Goal: Task Accomplishment & Management: Manage account settings

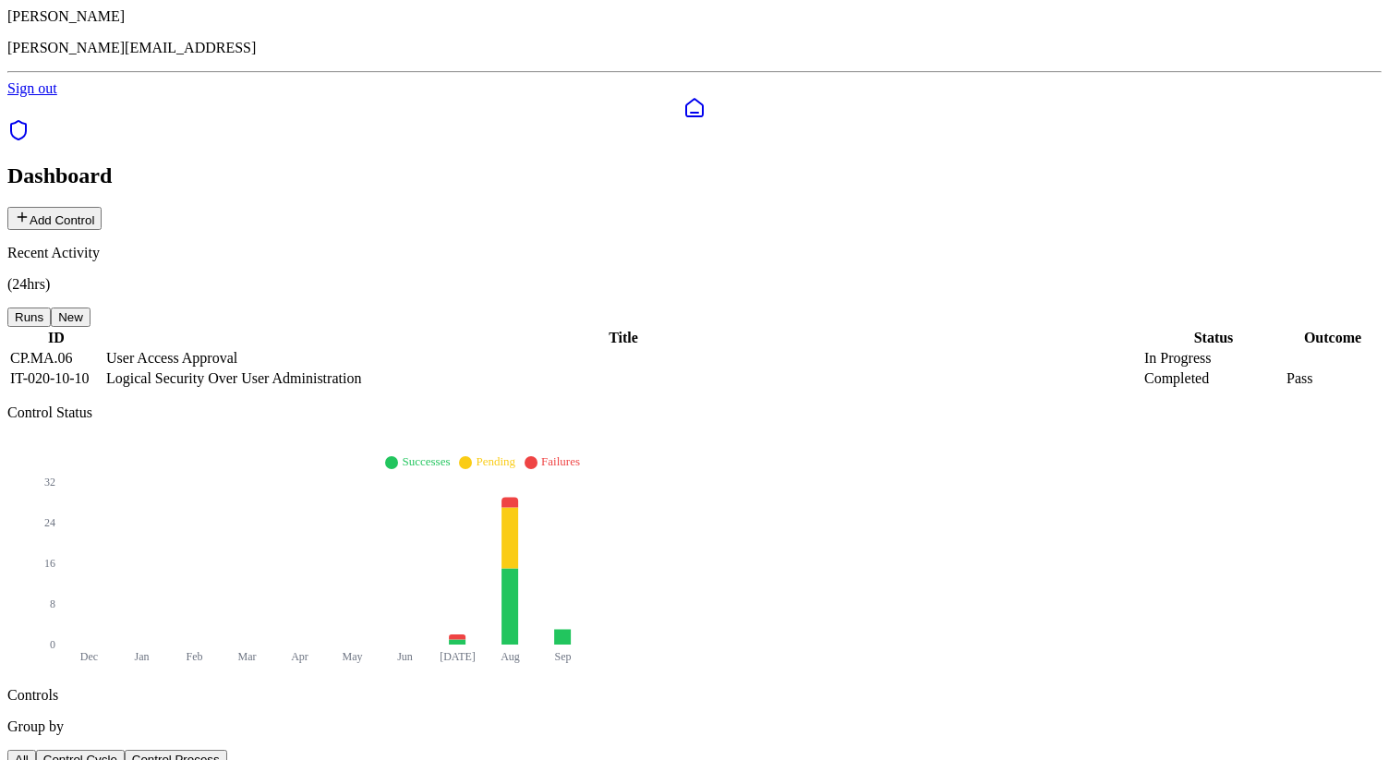
scroll to position [46, 0]
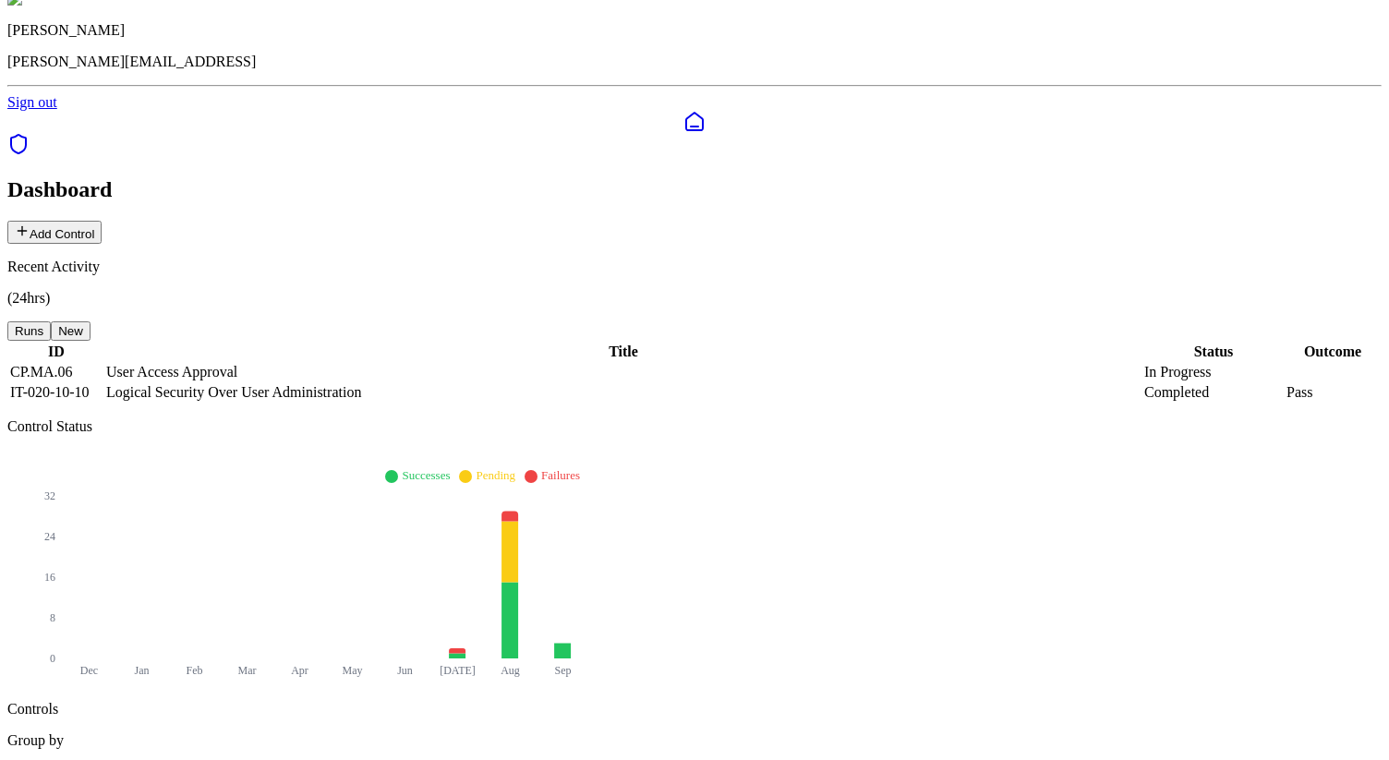
click at [310, 383] on td "Logical Security Over User Administration" at bounding box center [623, 392] width 1036 height 18
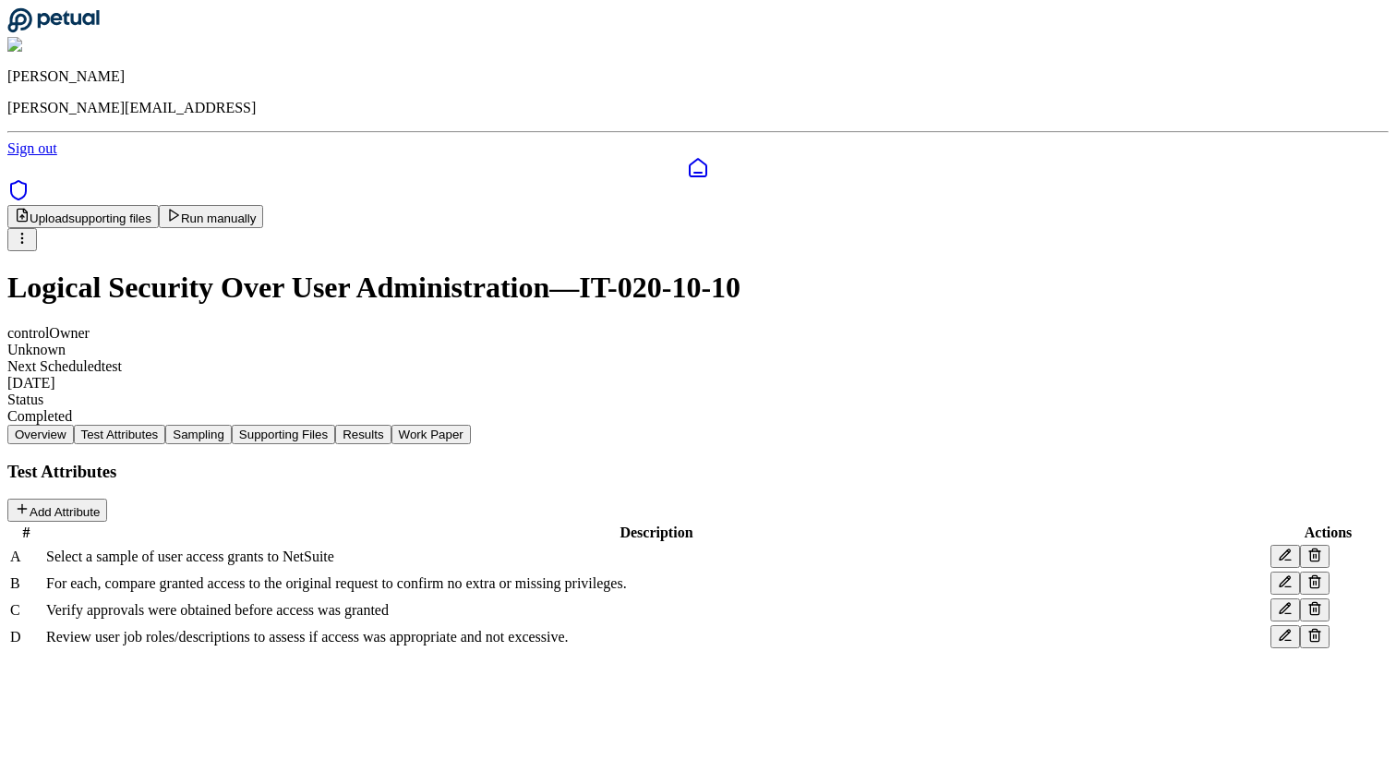
click at [166, 425] on button "Test Attributes" at bounding box center [120, 434] width 92 height 19
click at [232, 425] on button "Sampling" at bounding box center [198, 434] width 66 height 19
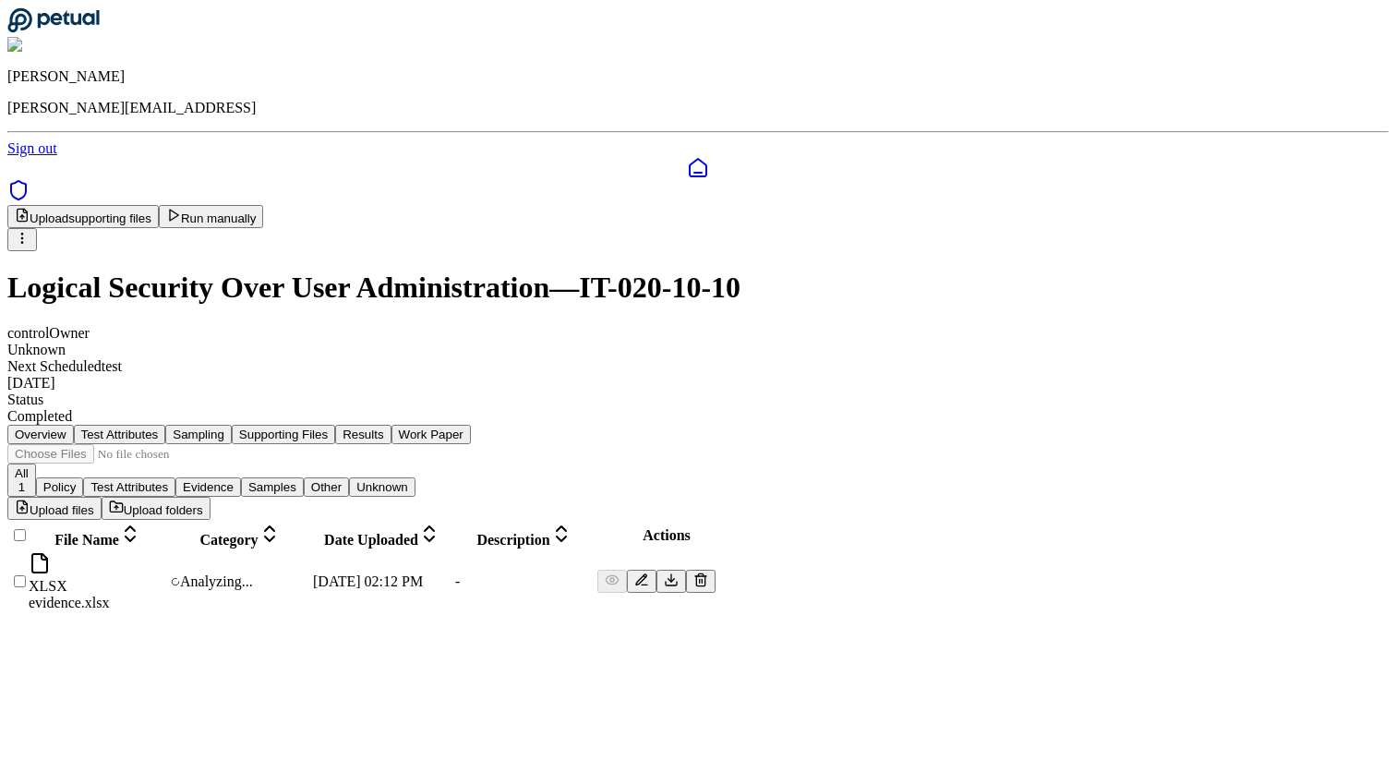
click at [335, 425] on button "Supporting Files" at bounding box center [283, 434] width 103 height 19
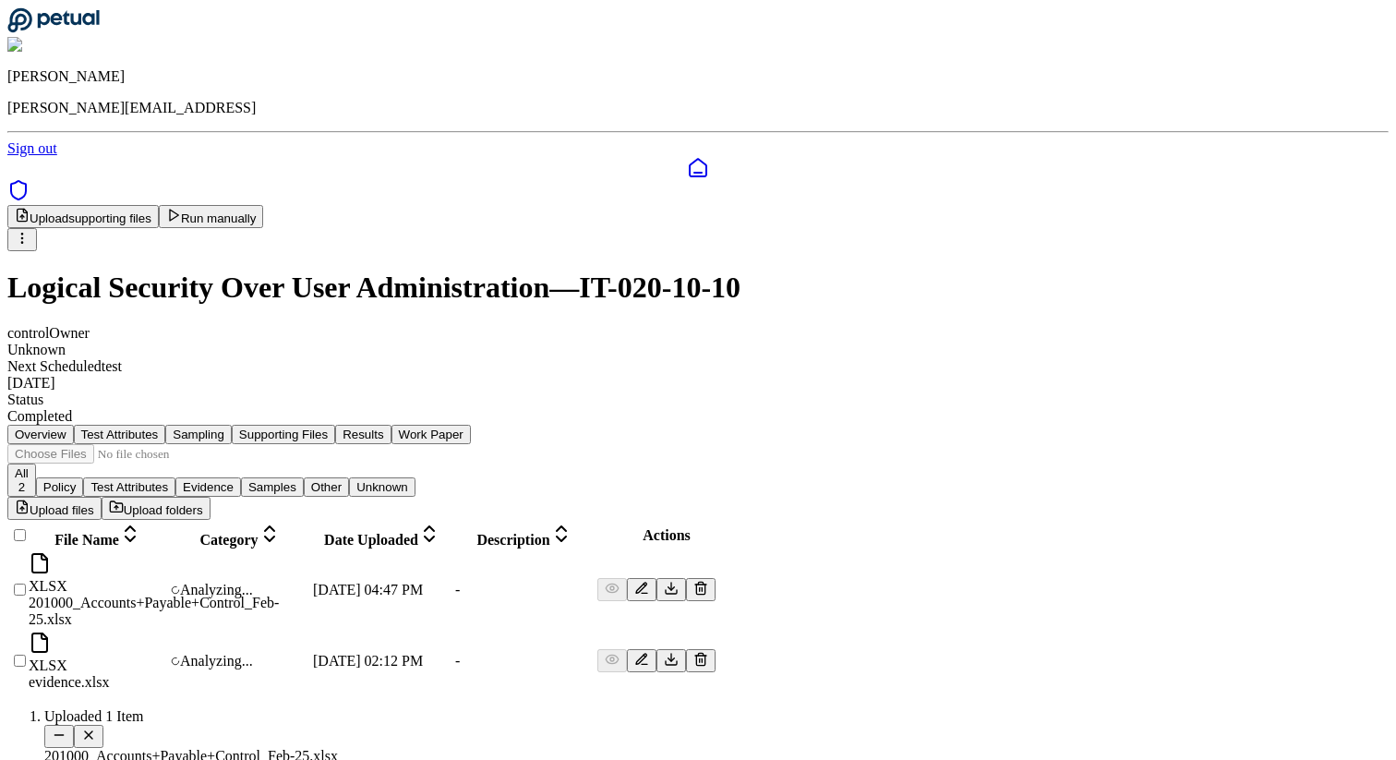
click at [580, 649] on main "Upload supporting files Run manually Logical Security Over User Administration …" at bounding box center [697, 449] width 1381 height 488
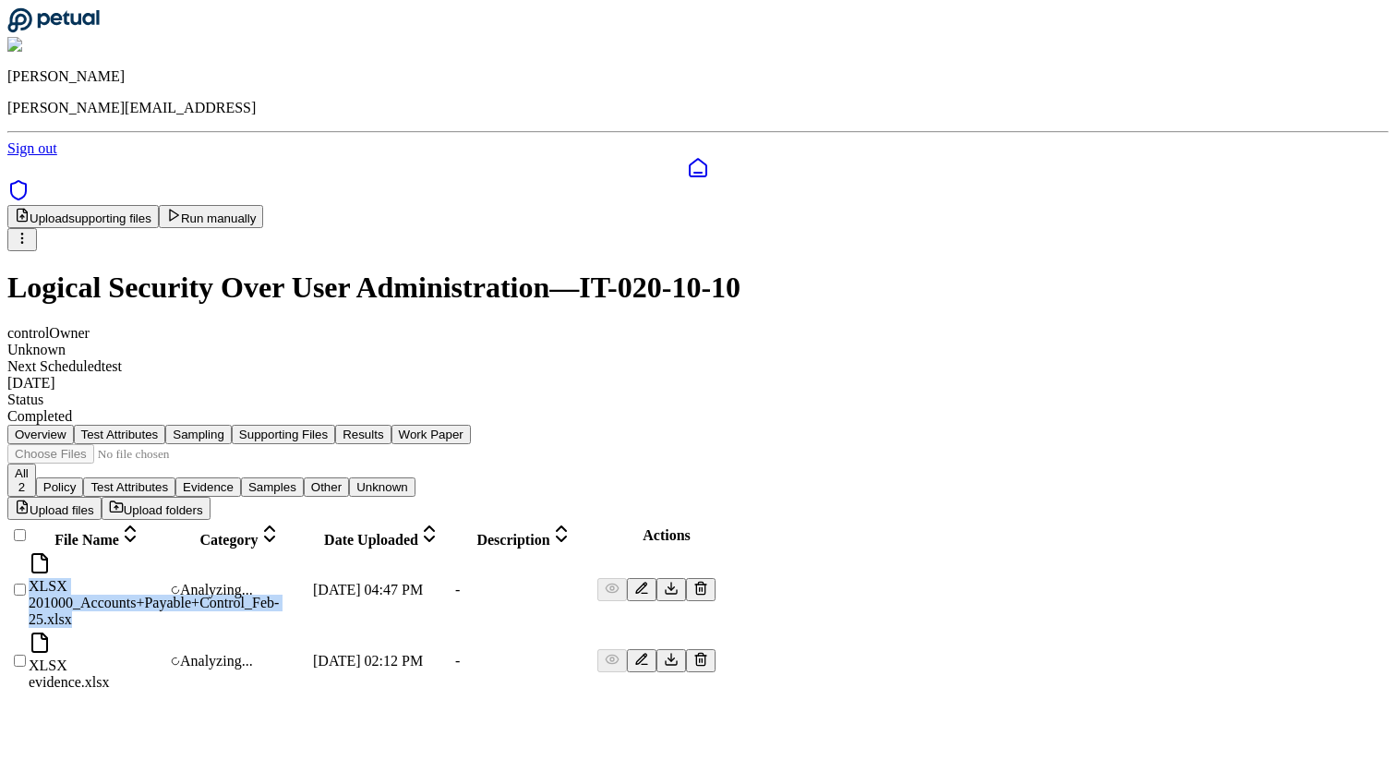
drag, startPoint x: 320, startPoint y: 471, endPoint x: 338, endPoint y: 499, distance: 33.6
click at [168, 551] on td "XLSX 201000_Accounts+Payable+Control_Feb-25.xlsx" at bounding box center [98, 590] width 140 height 78
drag, startPoint x: 316, startPoint y: 472, endPoint x: 373, endPoint y: 498, distance: 62.8
click at [168, 551] on td "XLSX 201000_Accounts+Payable+Control_Feb-25.xlsx" at bounding box center [98, 590] width 140 height 78
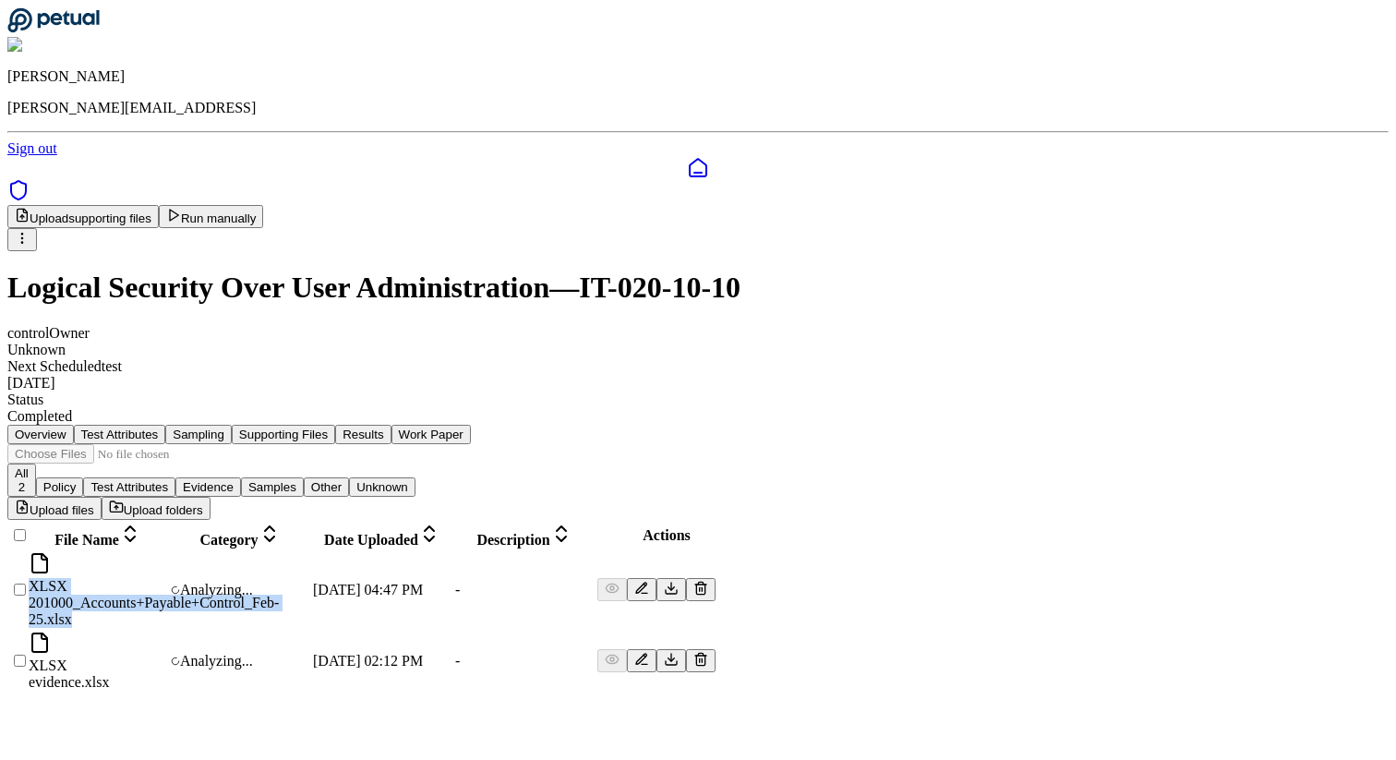
click at [168, 551] on td "XLSX 201000_Accounts+Payable+Control_Feb-25.xlsx" at bounding box center [98, 590] width 140 height 78
drag, startPoint x: 373, startPoint y: 498, endPoint x: 275, endPoint y: 449, distance: 109.4
click at [168, 551] on td "XLSX 201000_Accounts+Payable+Control_Feb-25.xlsx" at bounding box center [98, 590] width 140 height 78
drag, startPoint x: 275, startPoint y: 449, endPoint x: 328, endPoint y: 487, distance: 65.4
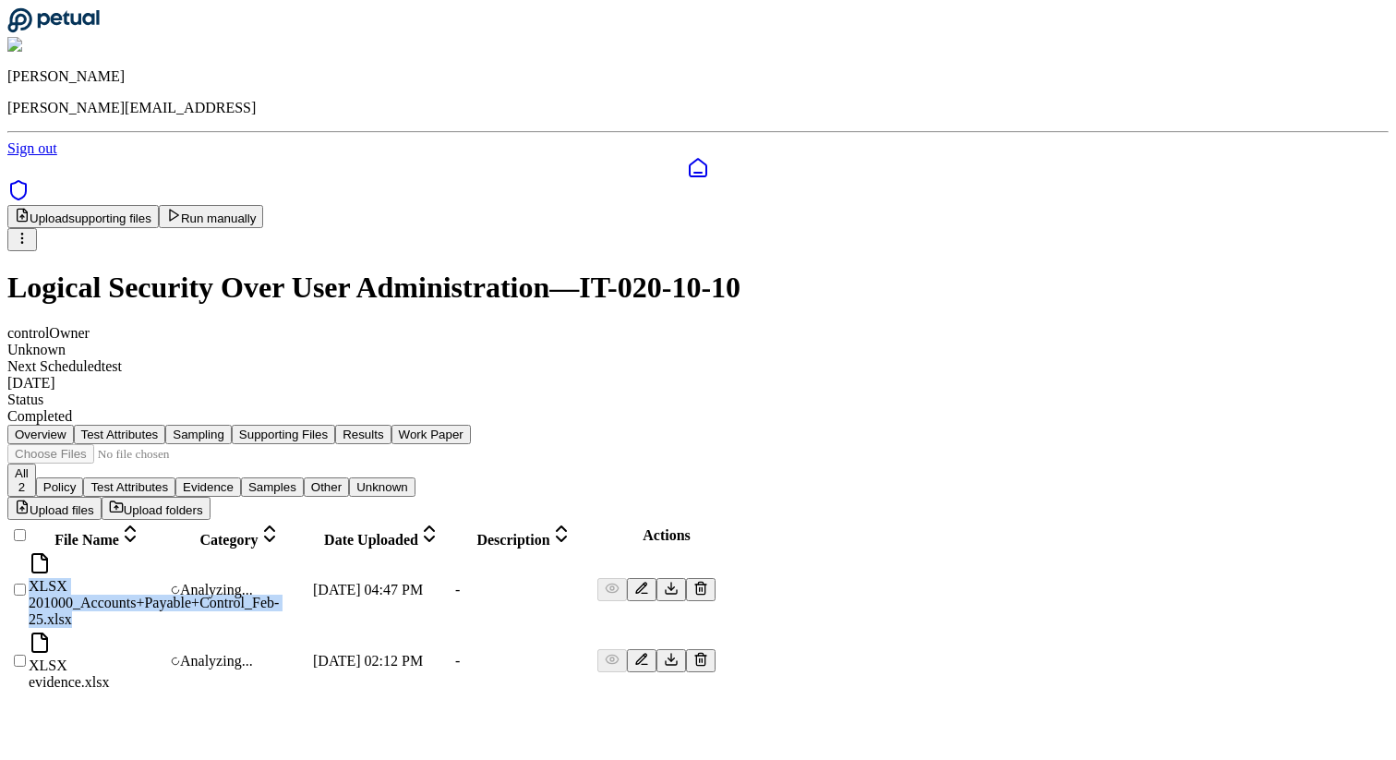
click at [168, 551] on td "XLSX 201000_Accounts+Payable+Control_Feb-25.xlsx" at bounding box center [98, 590] width 140 height 78
click at [167, 552] on div "XLSX 201000_Accounts+Payable+Control_Feb-25.xlsx" at bounding box center [98, 590] width 138 height 76
drag, startPoint x: 328, startPoint y: 487, endPoint x: 328, endPoint y: 471, distance: 16.6
click at [167, 552] on div "XLSX 201000_Accounts+Payable+Control_Feb-25.xlsx" at bounding box center [98, 590] width 138 height 76
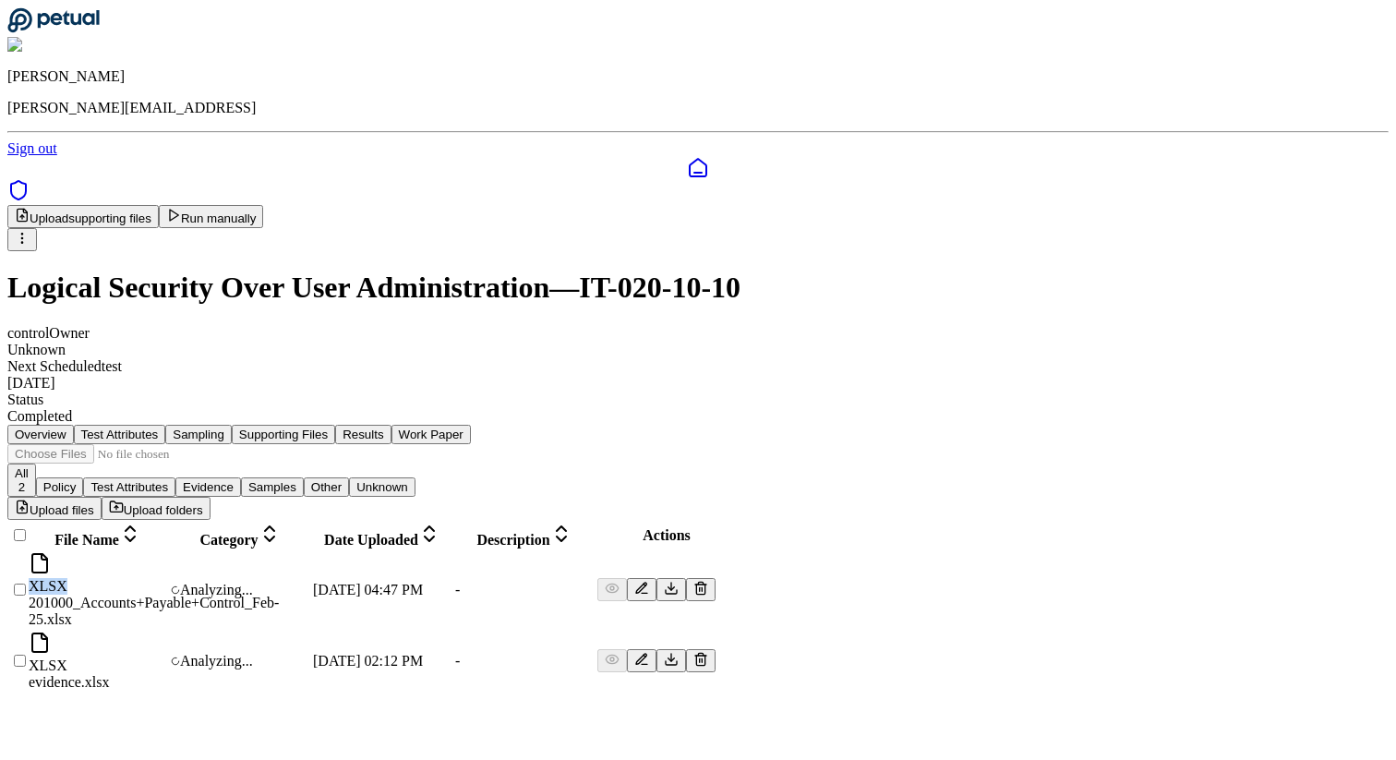
drag, startPoint x: 328, startPoint y: 471, endPoint x: 327, endPoint y: 483, distance: 12.0
click at [167, 552] on div "XLSX 201000_Accounts+Payable+Control_Feb-25.xlsx" at bounding box center [98, 590] width 138 height 76
drag, startPoint x: 335, startPoint y: 460, endPoint x: 332, endPoint y: 487, distance: 26.9
click at [167, 552] on div "XLSX 201000_Accounts+Payable+Control_Feb-25.xlsx" at bounding box center [98, 590] width 138 height 76
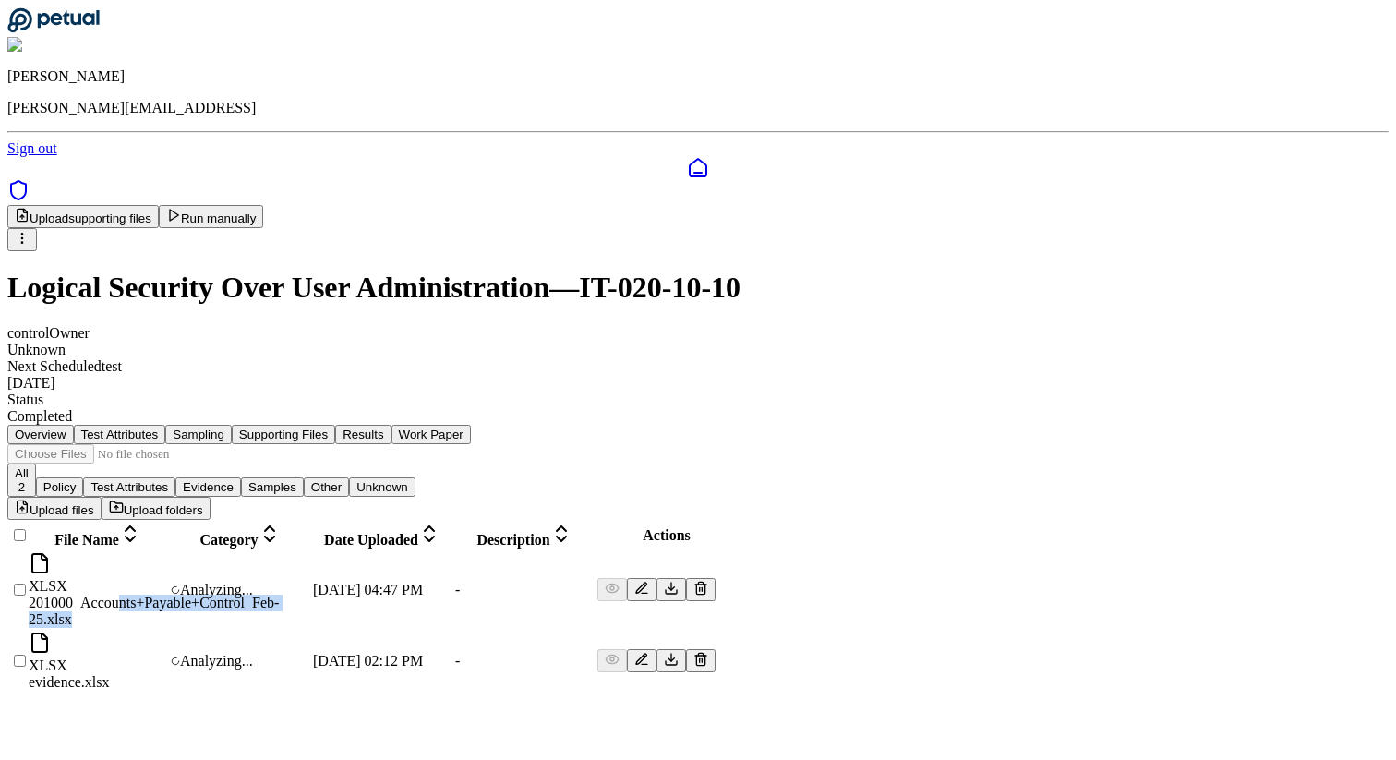
click at [167, 552] on div "XLSX 201000_Accounts+Payable+Control_Feb-25.xlsx" at bounding box center [98, 590] width 138 height 76
drag, startPoint x: 327, startPoint y: 453, endPoint x: 327, endPoint y: 485, distance: 31.4
click at [168, 551] on td "XLSX 201000_Accounts+Payable+Control_Feb-25.xlsx" at bounding box center [98, 590] width 140 height 78
click at [167, 552] on div "XLSX 201000_Accounts+Payable+Control_Feb-25.xlsx" at bounding box center [98, 590] width 138 height 76
drag, startPoint x: 327, startPoint y: 485, endPoint x: 260, endPoint y: 464, distance: 69.5
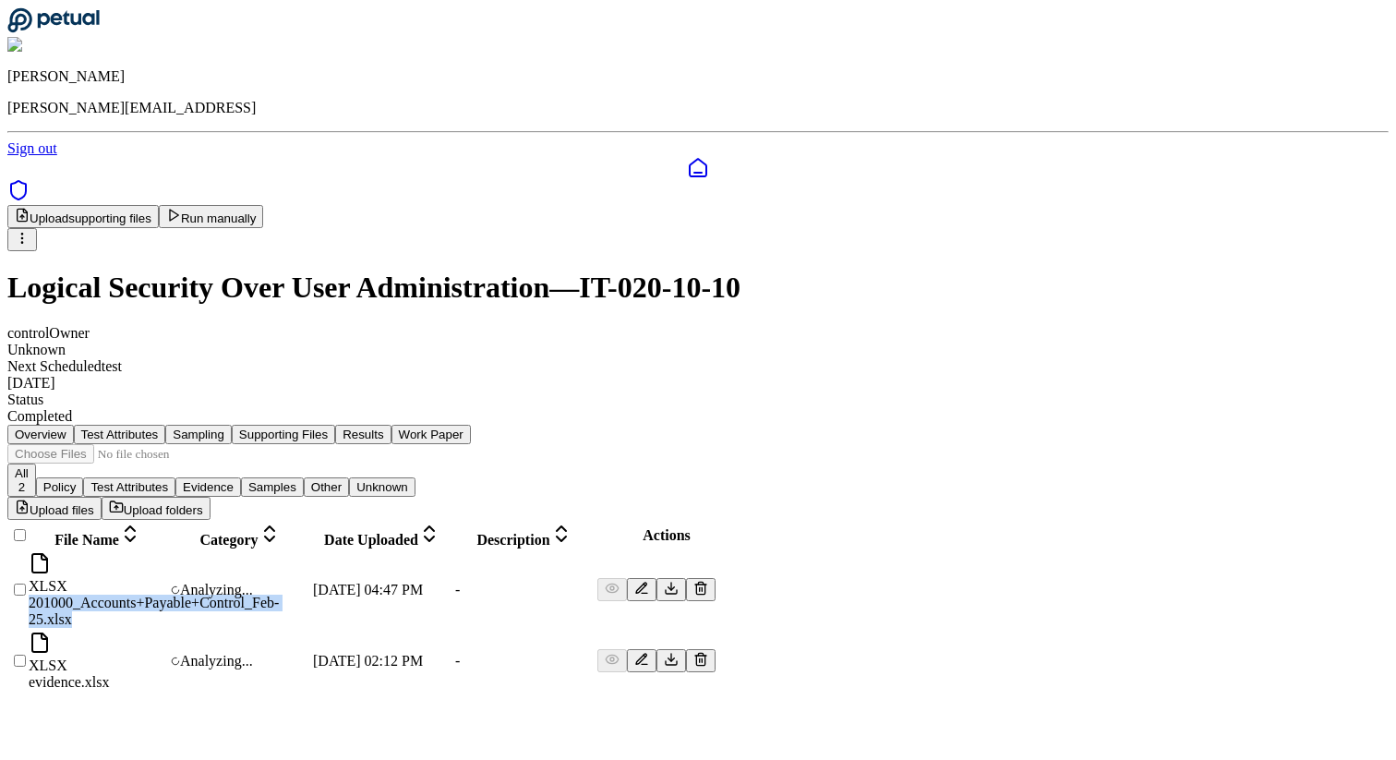
click at [167, 552] on div "XLSX 201000_Accounts+Payable+Control_Feb-25.xlsx" at bounding box center [98, 590] width 138 height 76
drag, startPoint x: 309, startPoint y: 478, endPoint x: 282, endPoint y: 473, distance: 28.2
click at [167, 552] on div "XLSX 201000_Accounts+Payable+Control_Feb-25.xlsx" at bounding box center [98, 590] width 138 height 76
drag, startPoint x: 247, startPoint y: 461, endPoint x: 300, endPoint y: 481, distance: 56.4
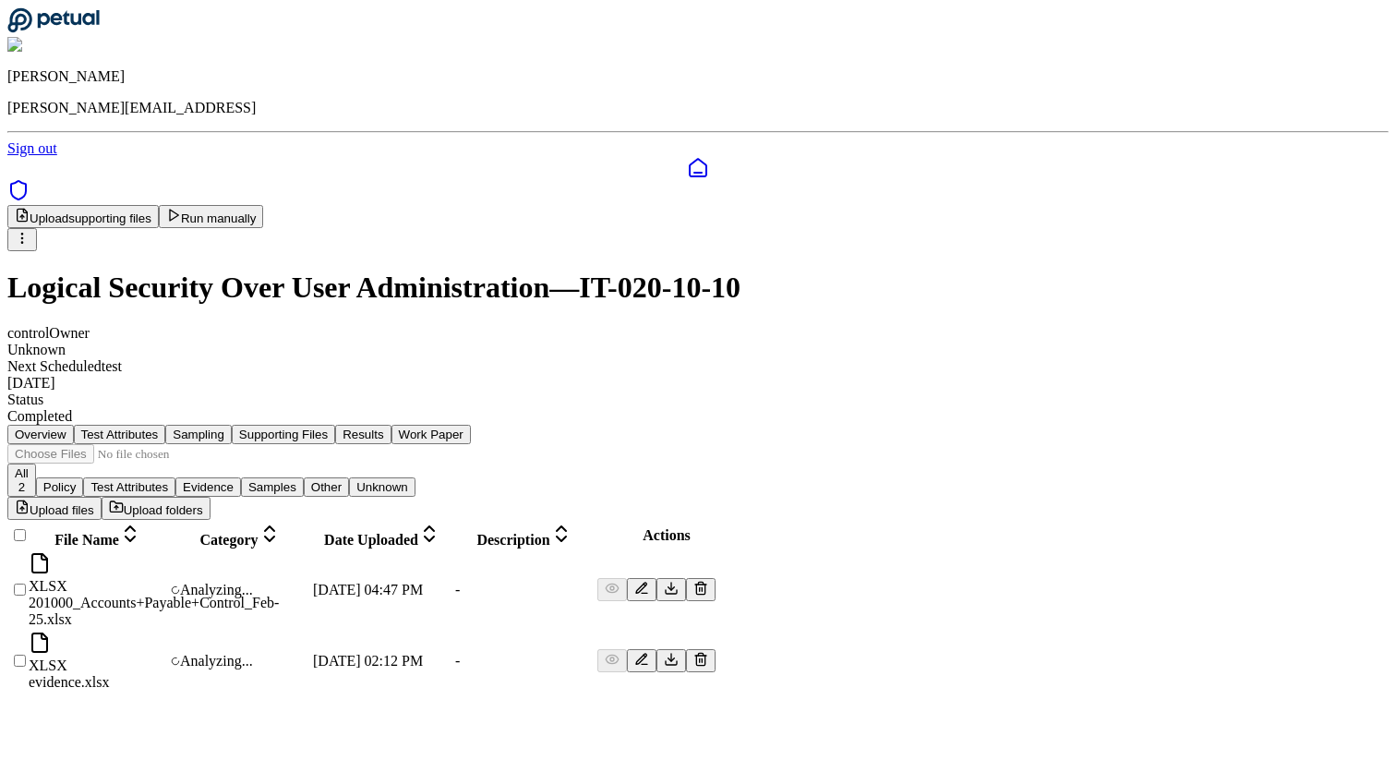
click at [167, 552] on div "XLSX 201000_Accounts+Payable+Control_Feb-25.xlsx" at bounding box center [98, 590] width 138 height 76
drag, startPoint x: 311, startPoint y: 489, endPoint x: 249, endPoint y: 466, distance: 66.0
click at [167, 552] on div "XLSX 201000_Accounts+Payable+Control_Feb-25.xlsx" at bounding box center [98, 590] width 138 height 76
copy div "201000_Accounts+Payable+Control_Feb-25.xlsx"
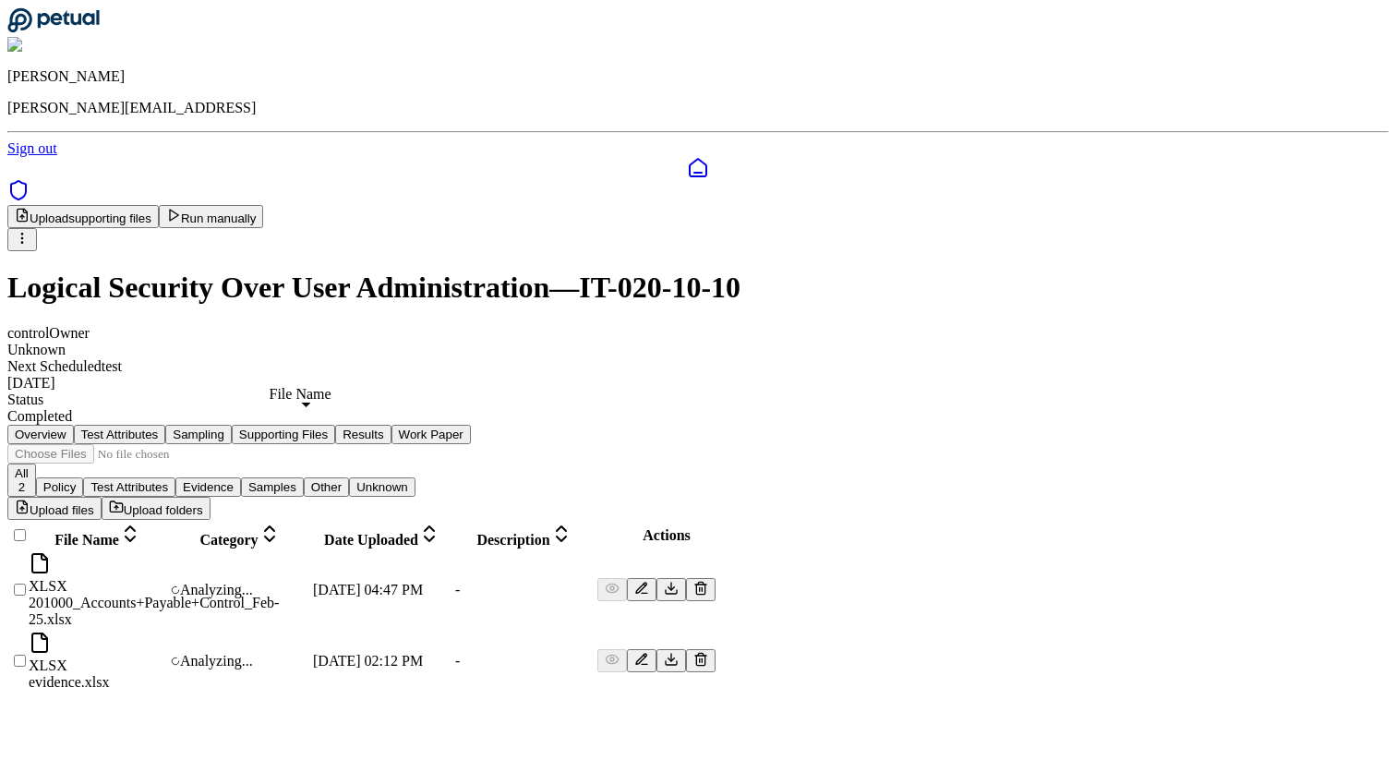
click at [119, 532] on span "File Name" at bounding box center [86, 540] width 65 height 16
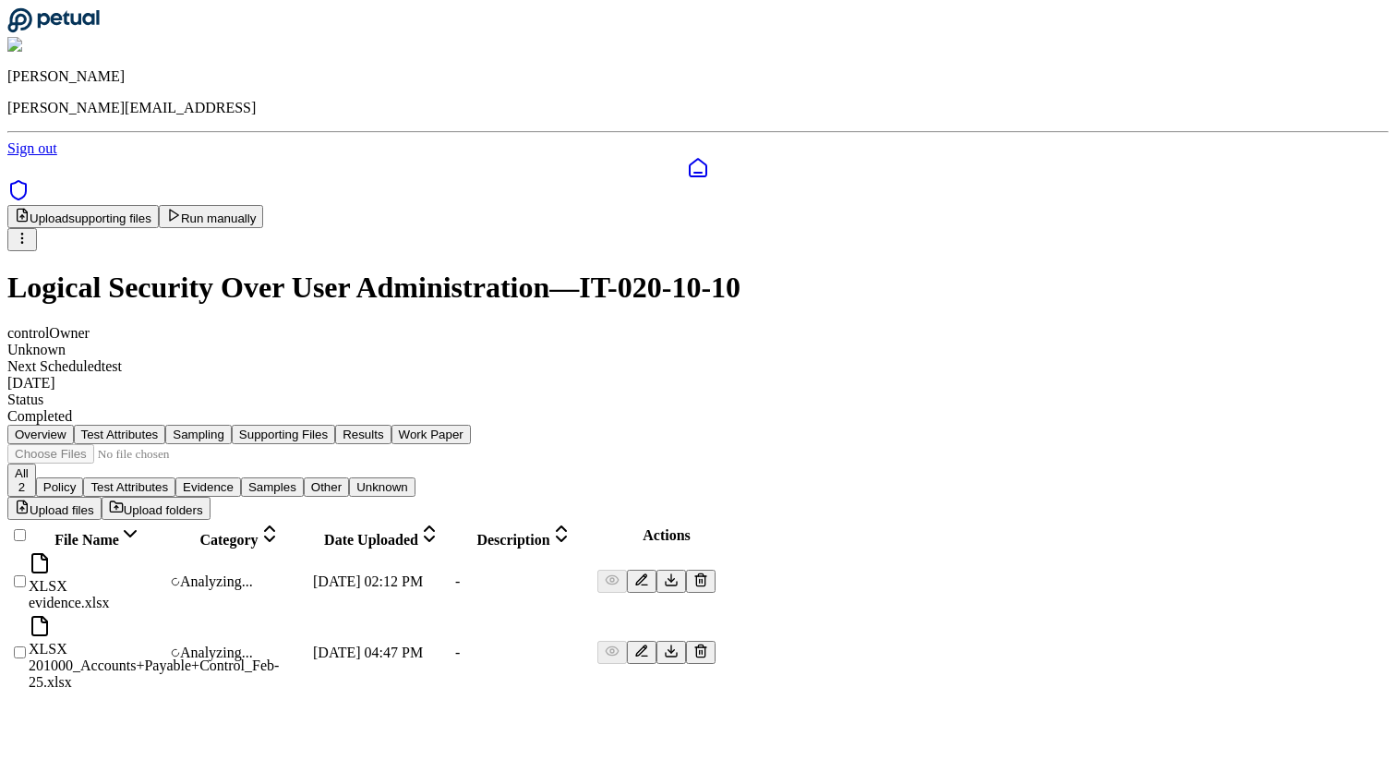
click at [119, 532] on span "File Name" at bounding box center [86, 540] width 65 height 16
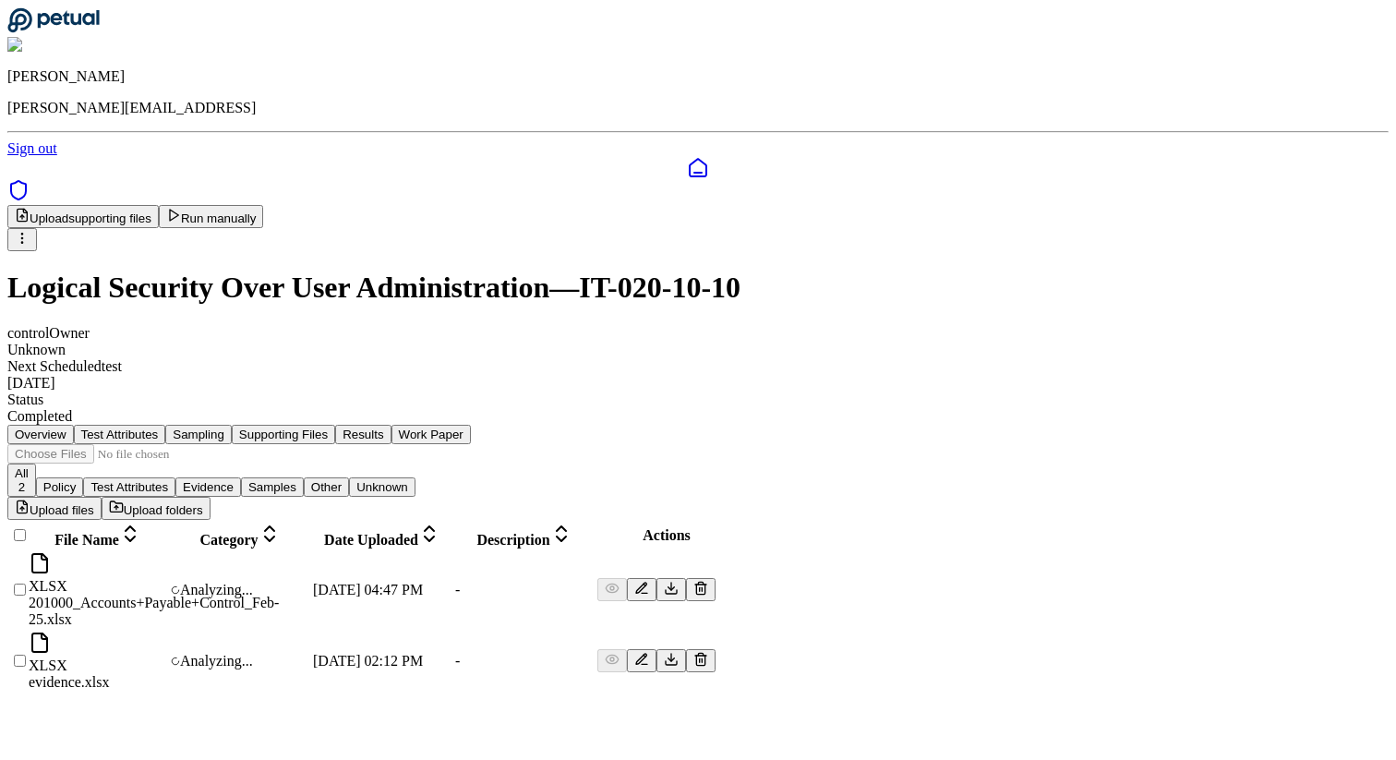
click at [504, 590] on main "Upload supporting files Run manually Logical Security Over User Administration …" at bounding box center [697, 449] width 1381 height 488
click at [309, 523] on div "Category" at bounding box center [240, 536] width 138 height 26
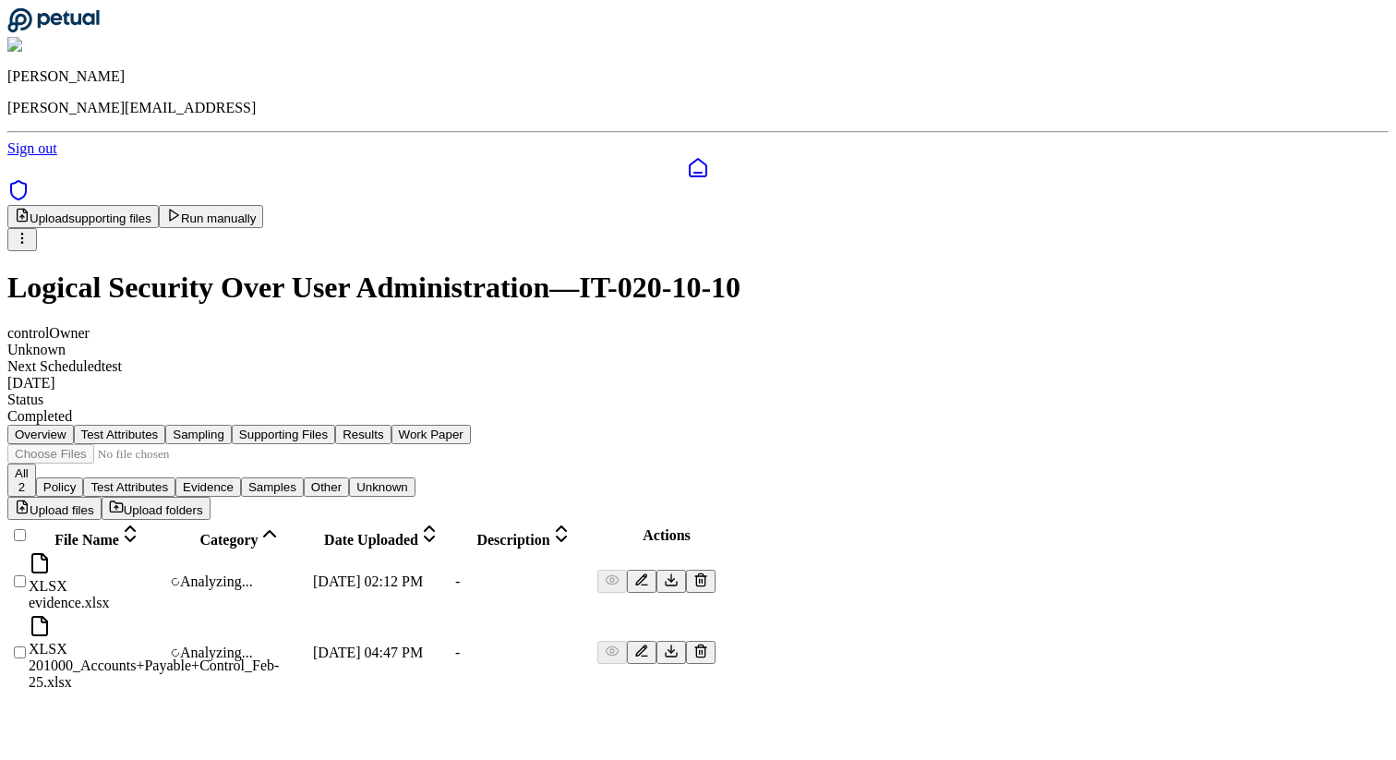
click at [119, 532] on span "File Name" at bounding box center [86, 540] width 65 height 16
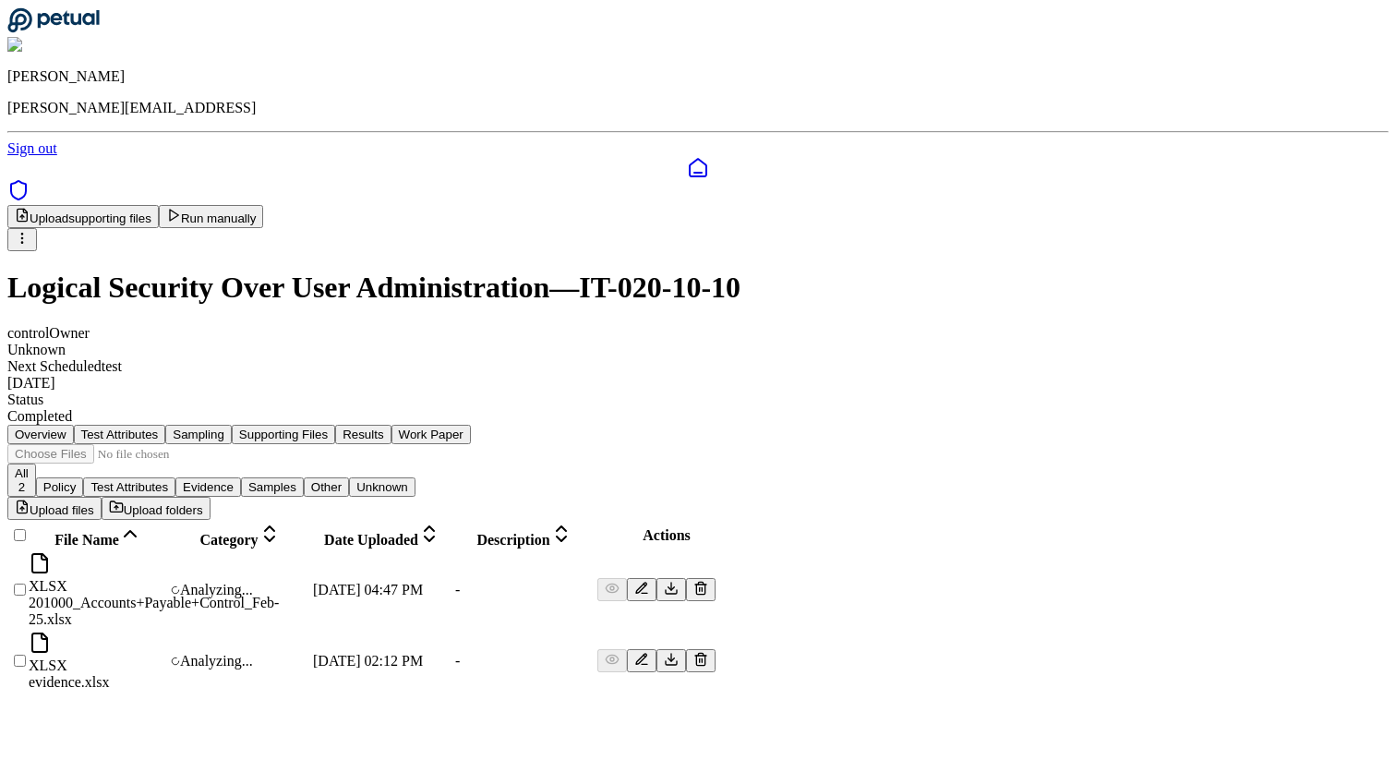
click at [119, 532] on span "File Name" at bounding box center [86, 540] width 65 height 16
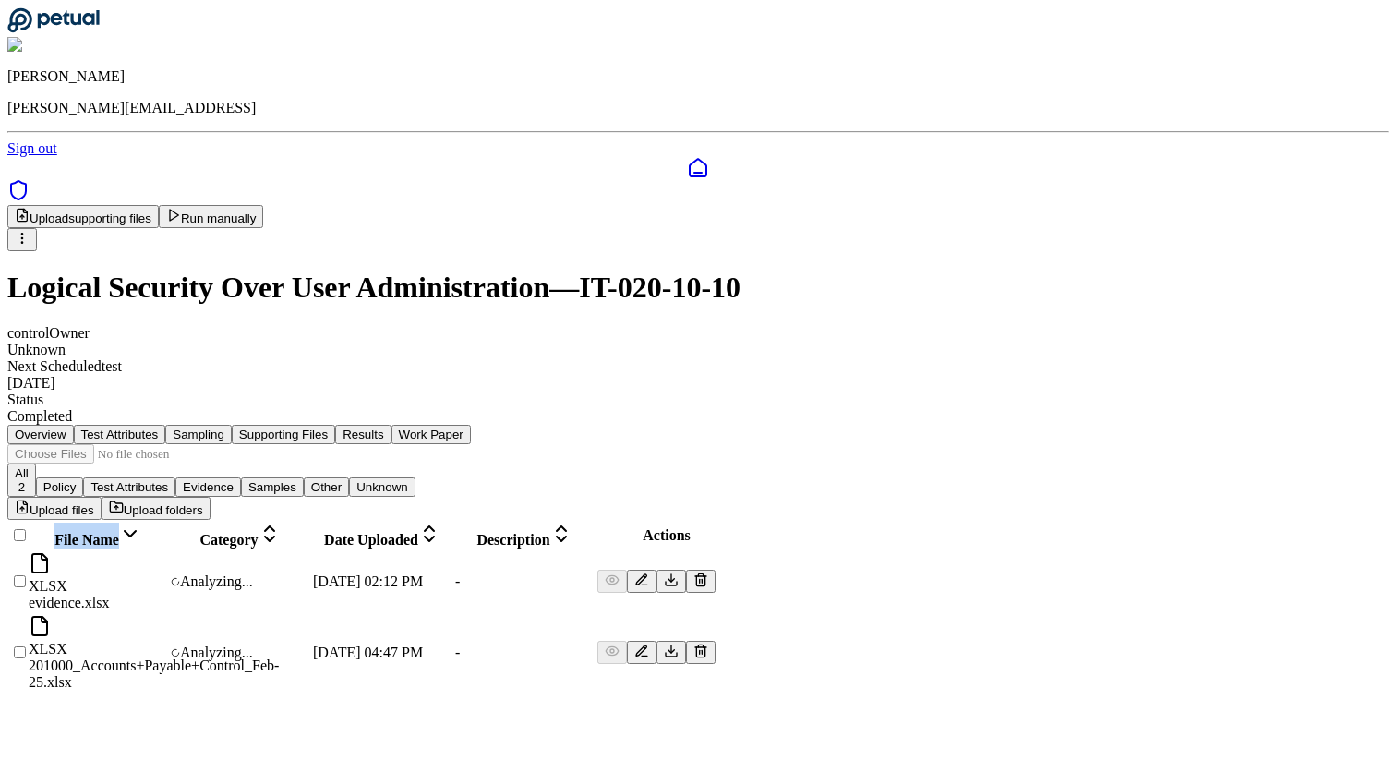
click at [119, 532] on span "File Name" at bounding box center [86, 540] width 65 height 16
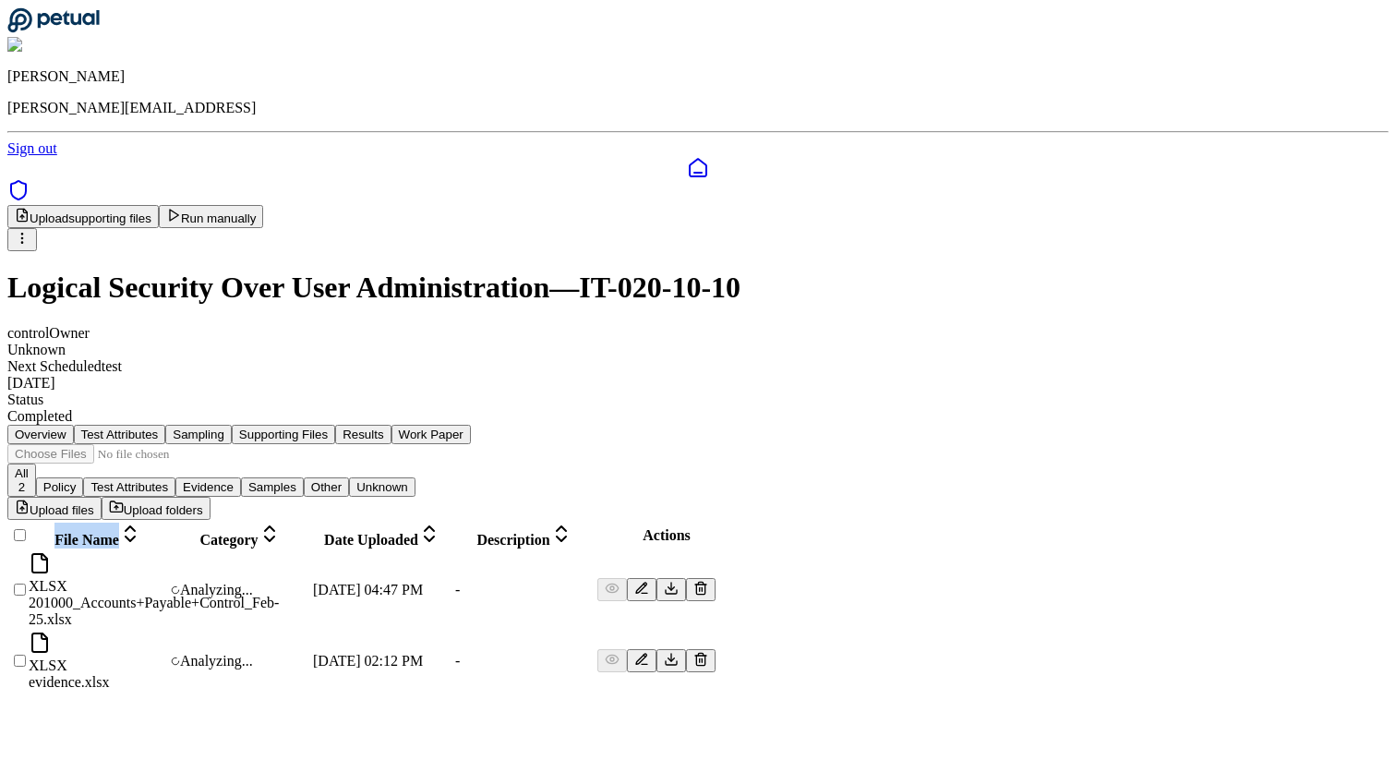
click at [119, 532] on span "File Name" at bounding box center [86, 540] width 65 height 16
click at [381, 656] on main "Upload supporting files Run manually Logical Security Over User Administration …" at bounding box center [697, 449] width 1381 height 488
click at [167, 523] on div "File Name" at bounding box center [98, 536] width 138 height 26
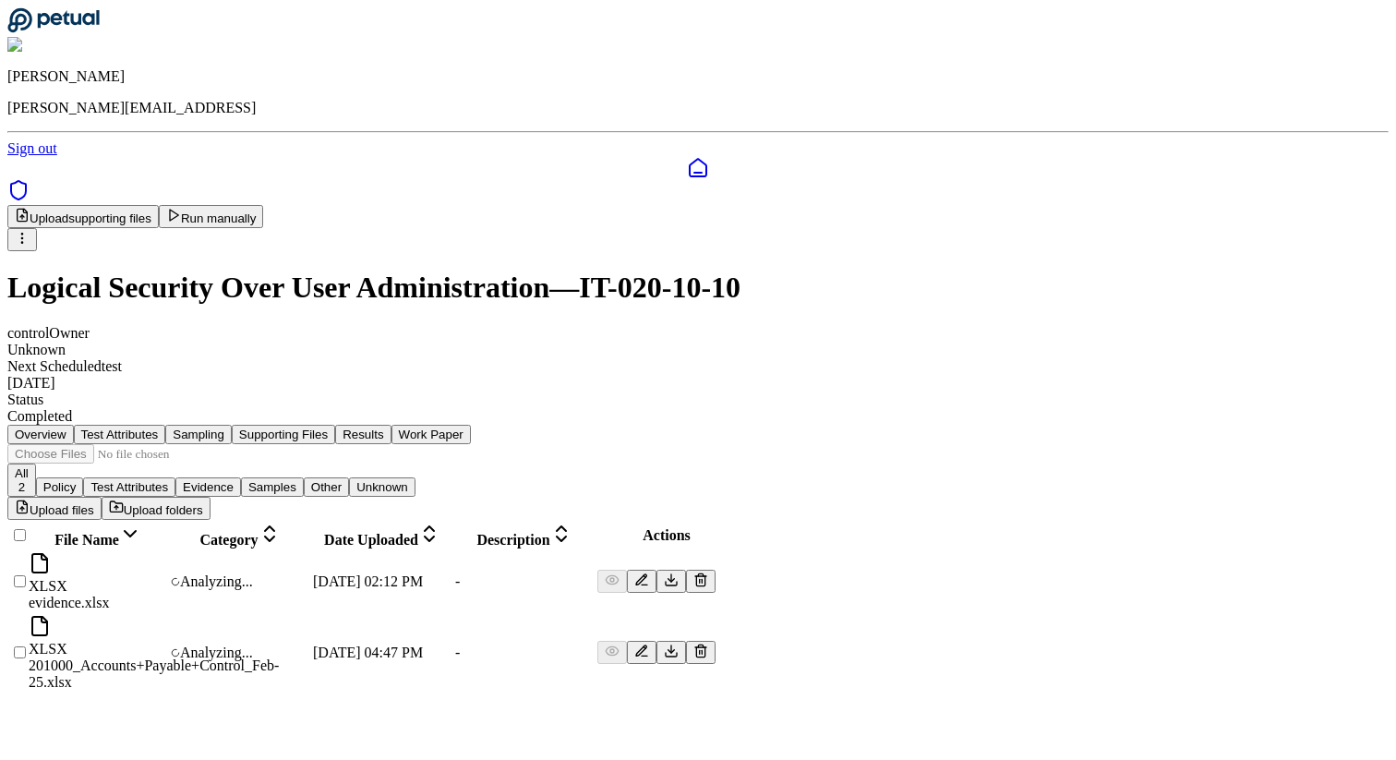
click at [119, 532] on span "File Name" at bounding box center [86, 540] width 65 height 16
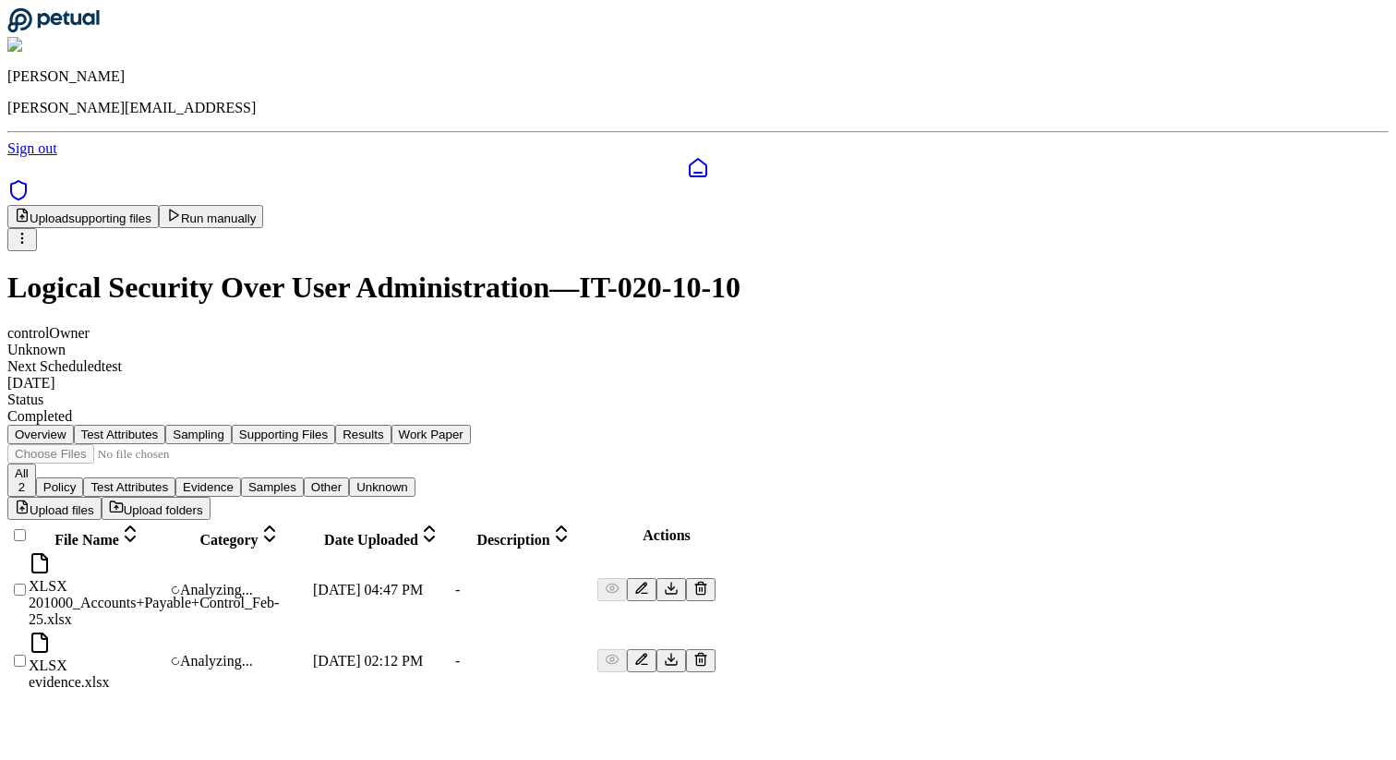
click at [355, 679] on main "Upload supporting files Run manually Logical Security Over User Administration …" at bounding box center [697, 449] width 1381 height 488
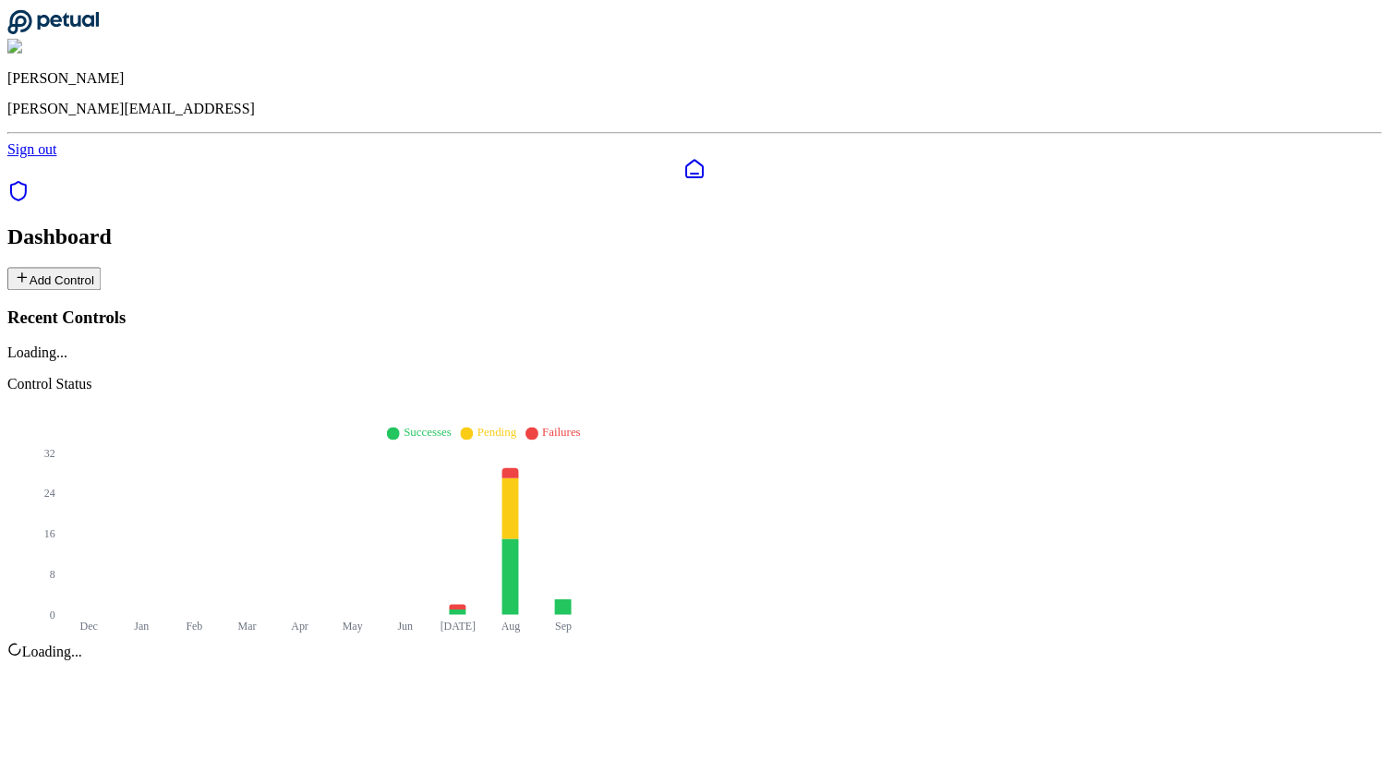
scroll to position [75, 0]
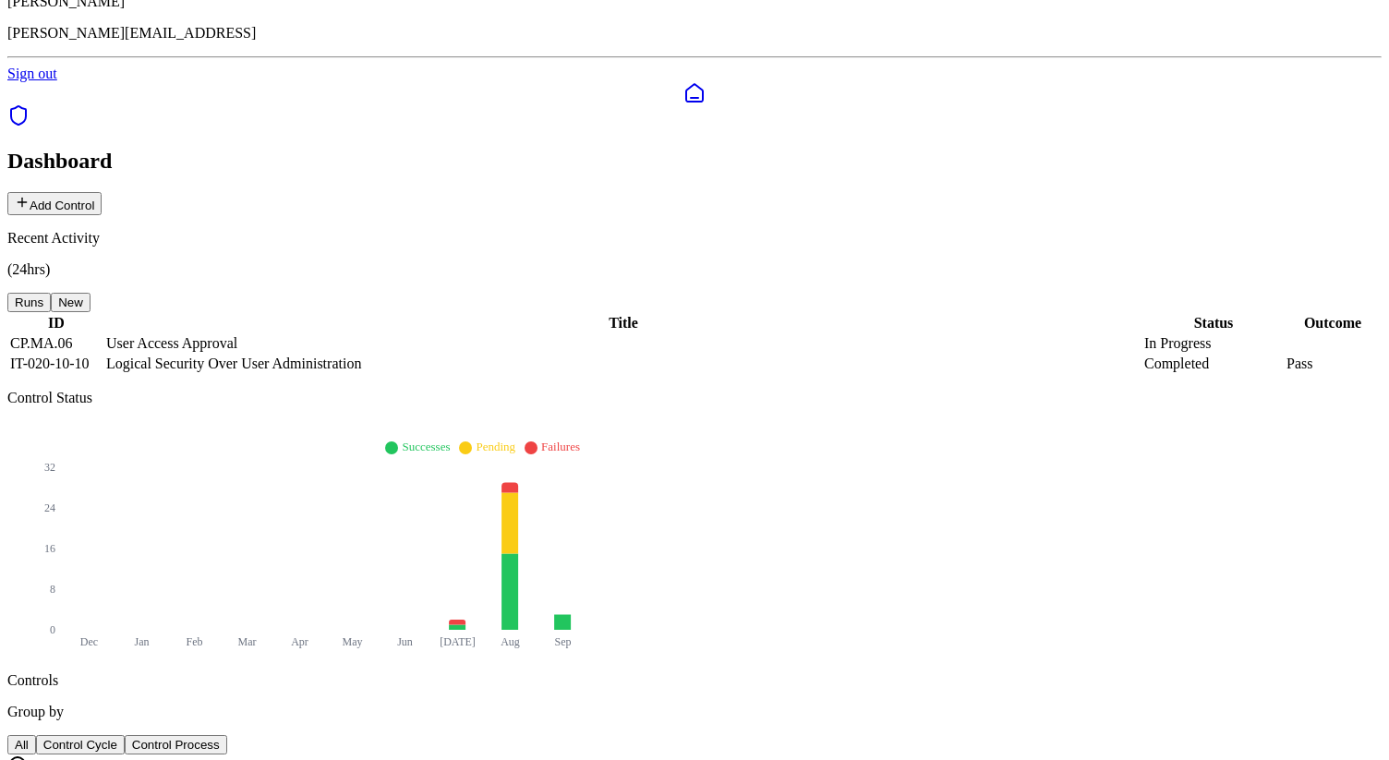
click at [343, 355] on td "Logical Security Over User Administration" at bounding box center [623, 364] width 1036 height 18
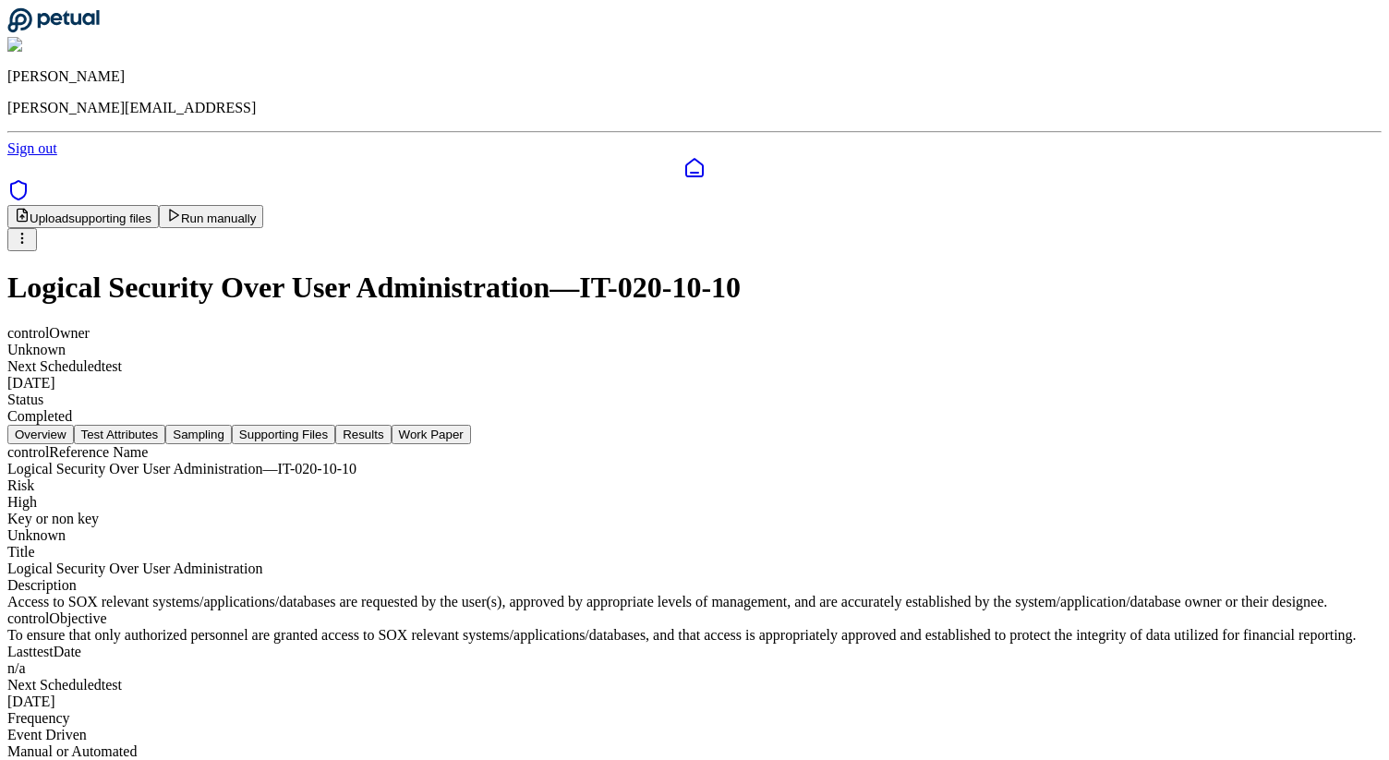
click at [232, 425] on button "Sampling" at bounding box center [198, 434] width 66 height 19
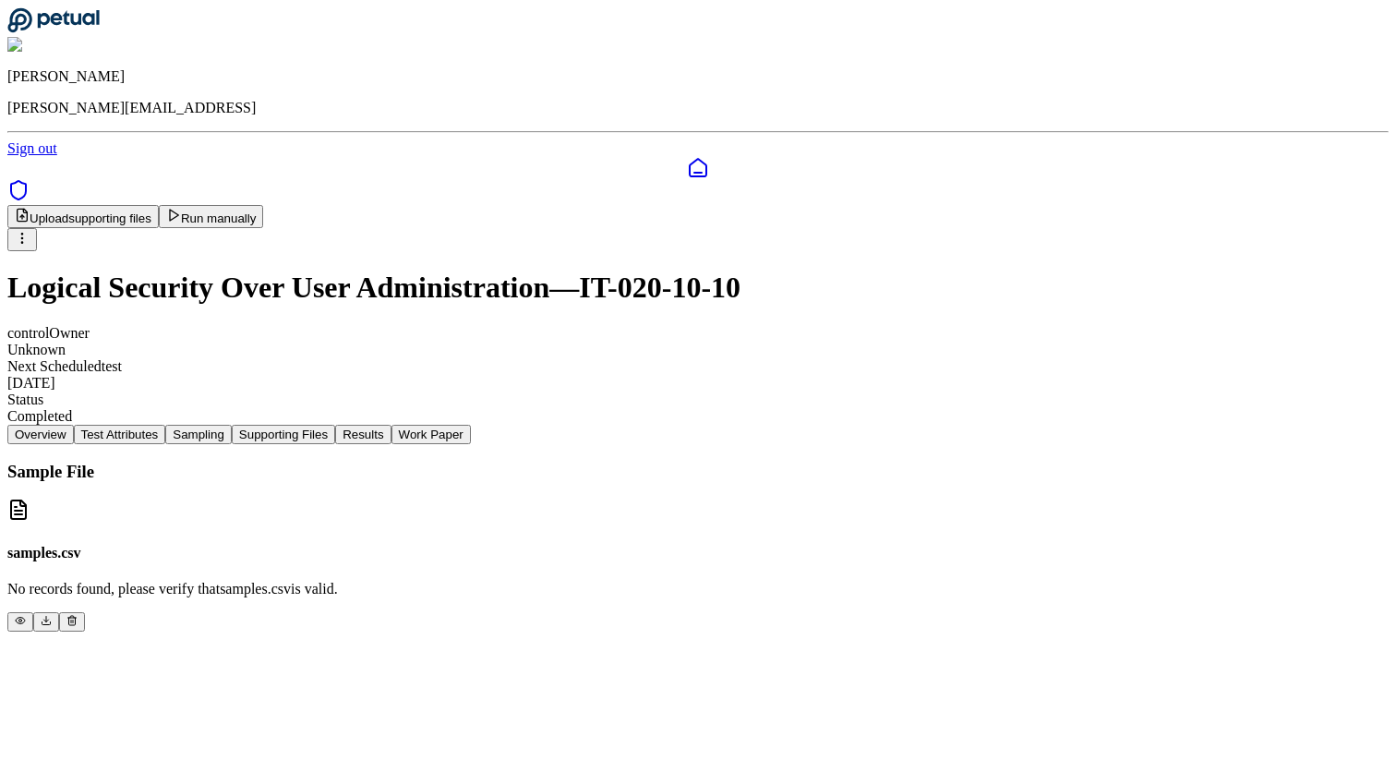
click at [335, 425] on button "Supporting Files" at bounding box center [283, 434] width 103 height 19
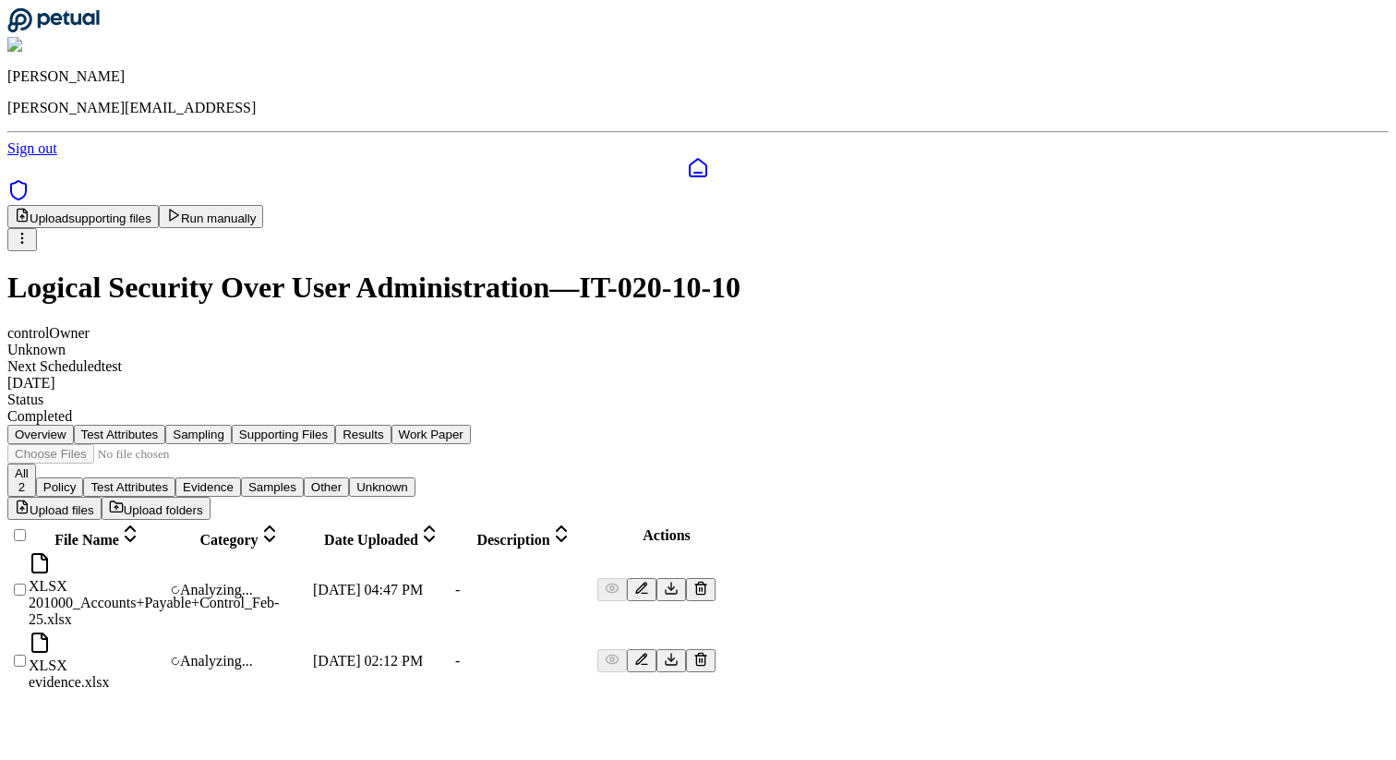
click at [168, 551] on td "XLSX 201000_Accounts+Payable+Control_Feb-25.xlsx" at bounding box center [98, 590] width 140 height 78
click at [26, 551] on td at bounding box center [17, 590] width 17 height 78
click at [25, 599] on div at bounding box center [17, 599] width 15 height 0
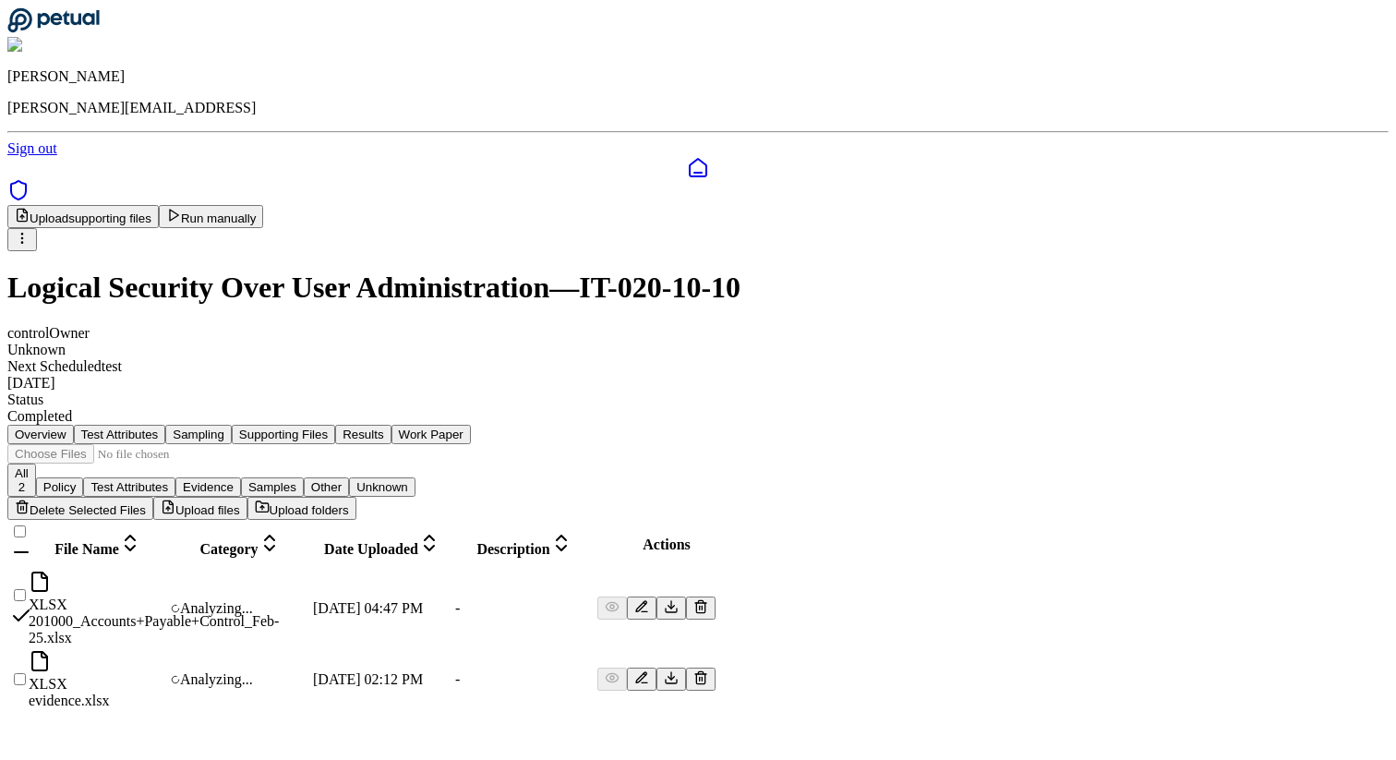
click at [153, 497] on button "Delete Selected Files" at bounding box center [80, 508] width 146 height 23
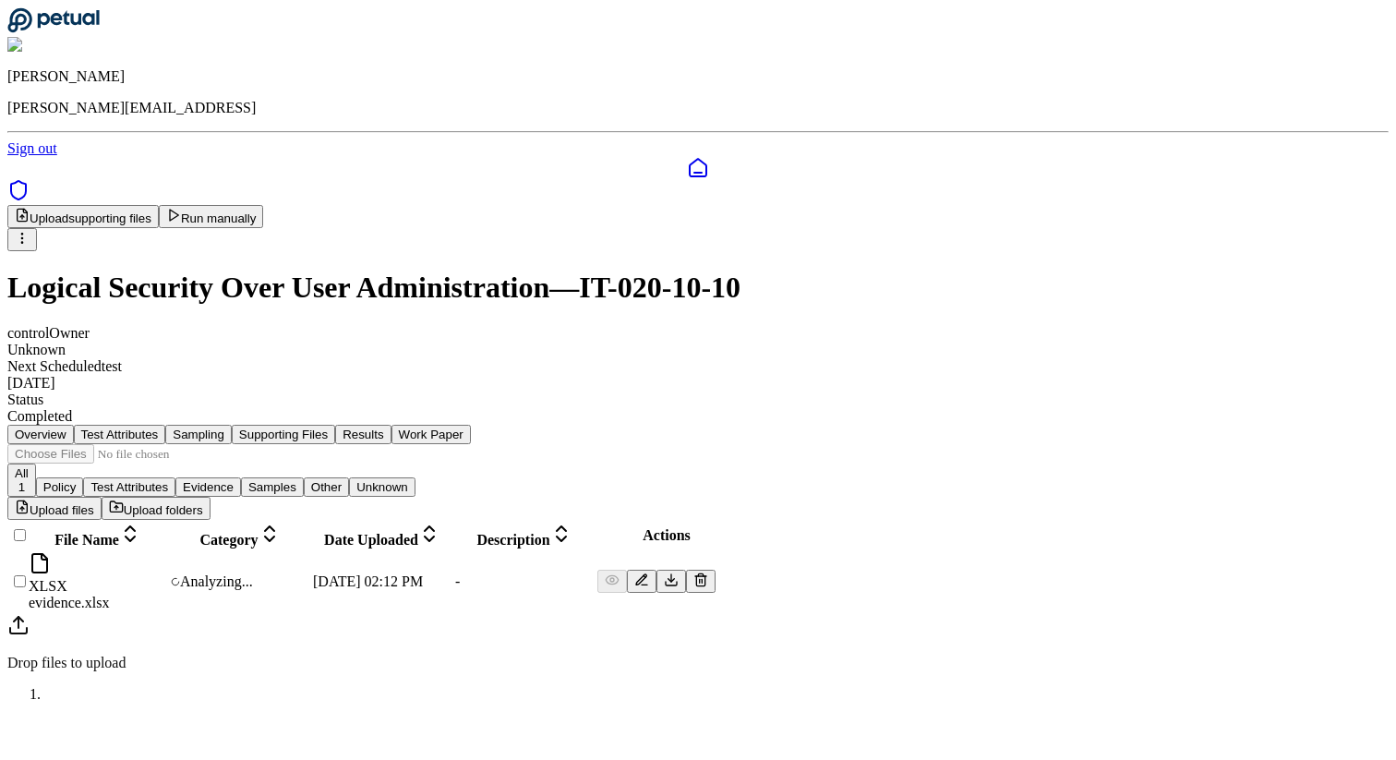
click at [452, 601] on main "Upload supporting files Run manually Logical Security Over User Administration …" at bounding box center [697, 438] width 1381 height 466
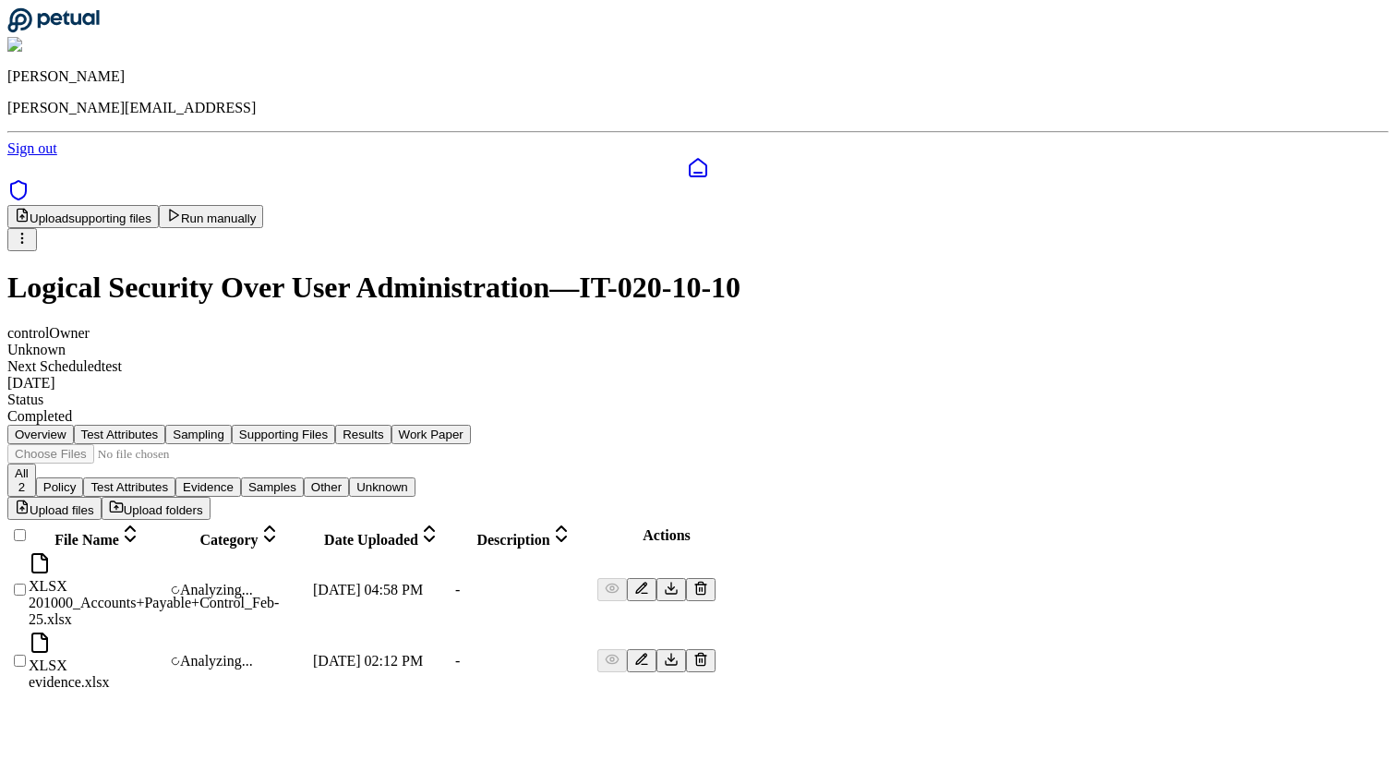
click at [26, 551] on td at bounding box center [17, 590] width 17 height 78
click at [25, 599] on div at bounding box center [17, 599] width 15 height 0
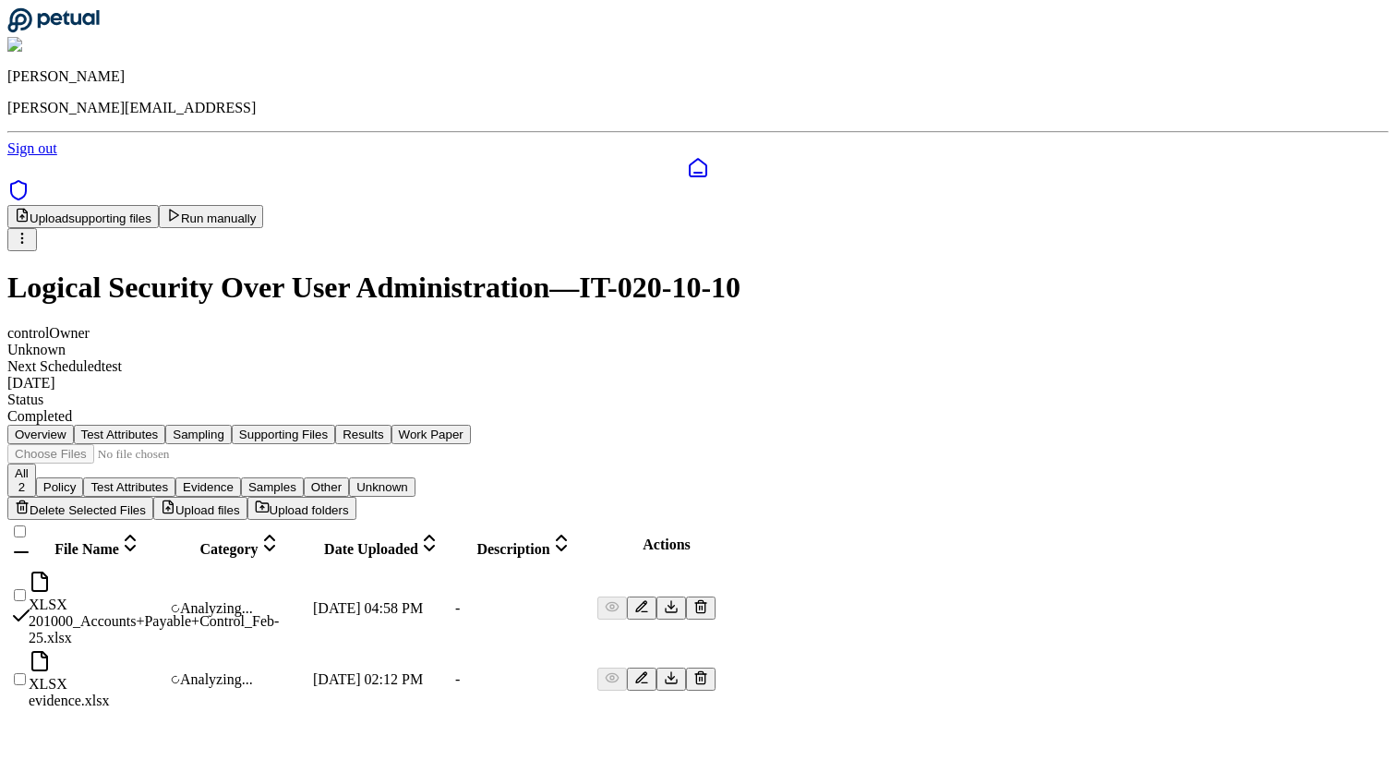
click at [153, 497] on button "Delete Selected Files" at bounding box center [80, 508] width 146 height 23
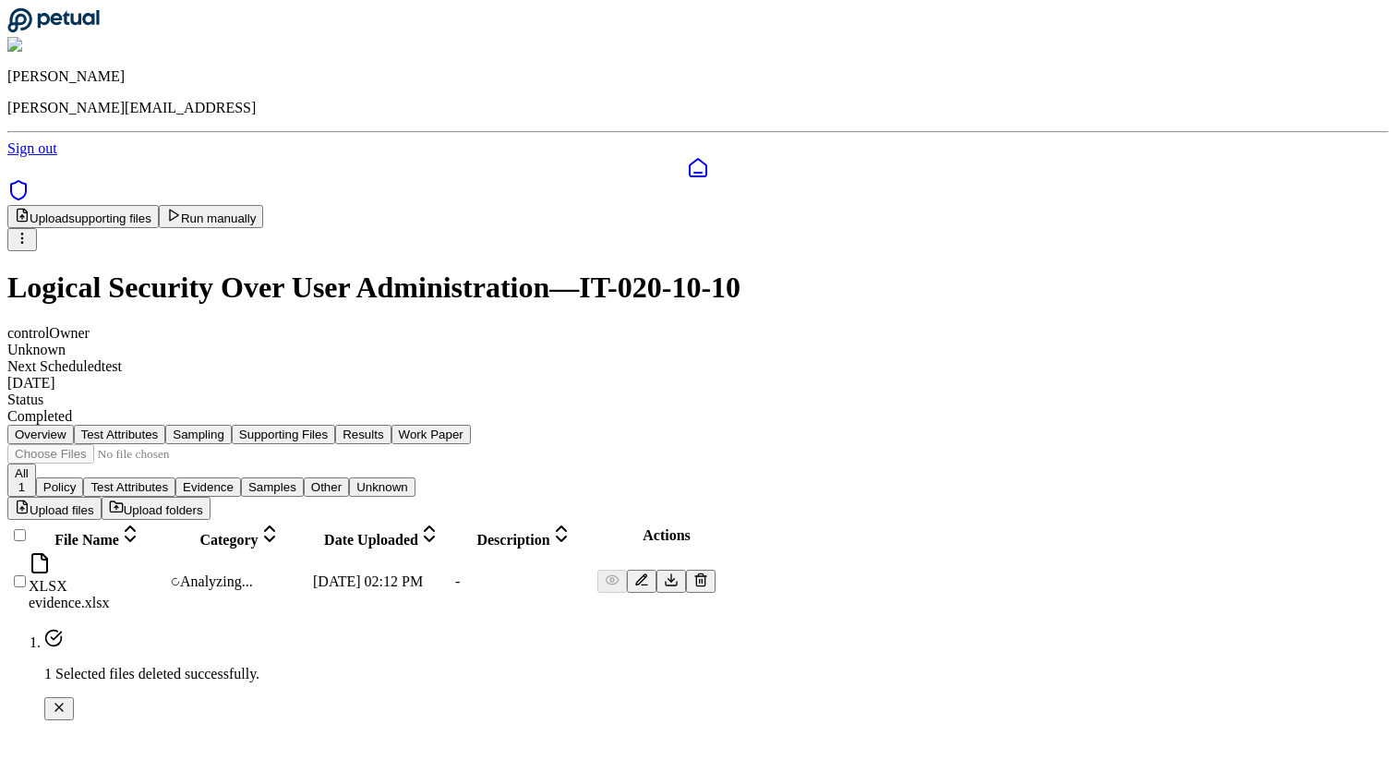
drag, startPoint x: 1196, startPoint y: 375, endPoint x: 1075, endPoint y: 375, distance: 120.9
click at [1075, 497] on div "Upload files Upload folders" at bounding box center [697, 508] width 1381 height 23
click at [102, 497] on button "Upload files" at bounding box center [54, 508] width 94 height 23
type input "**********"
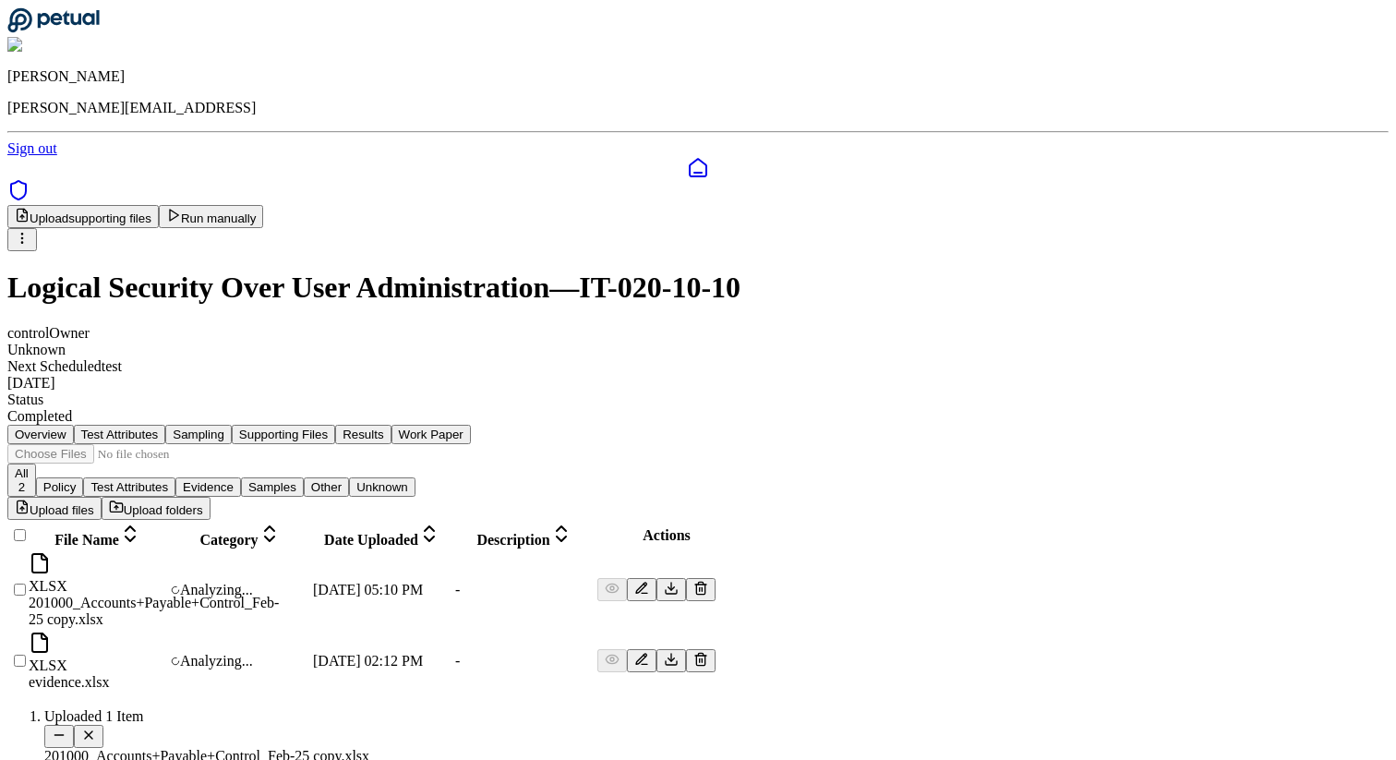
click at [102, 497] on button "Upload files" at bounding box center [54, 508] width 94 height 23
type input "**********"
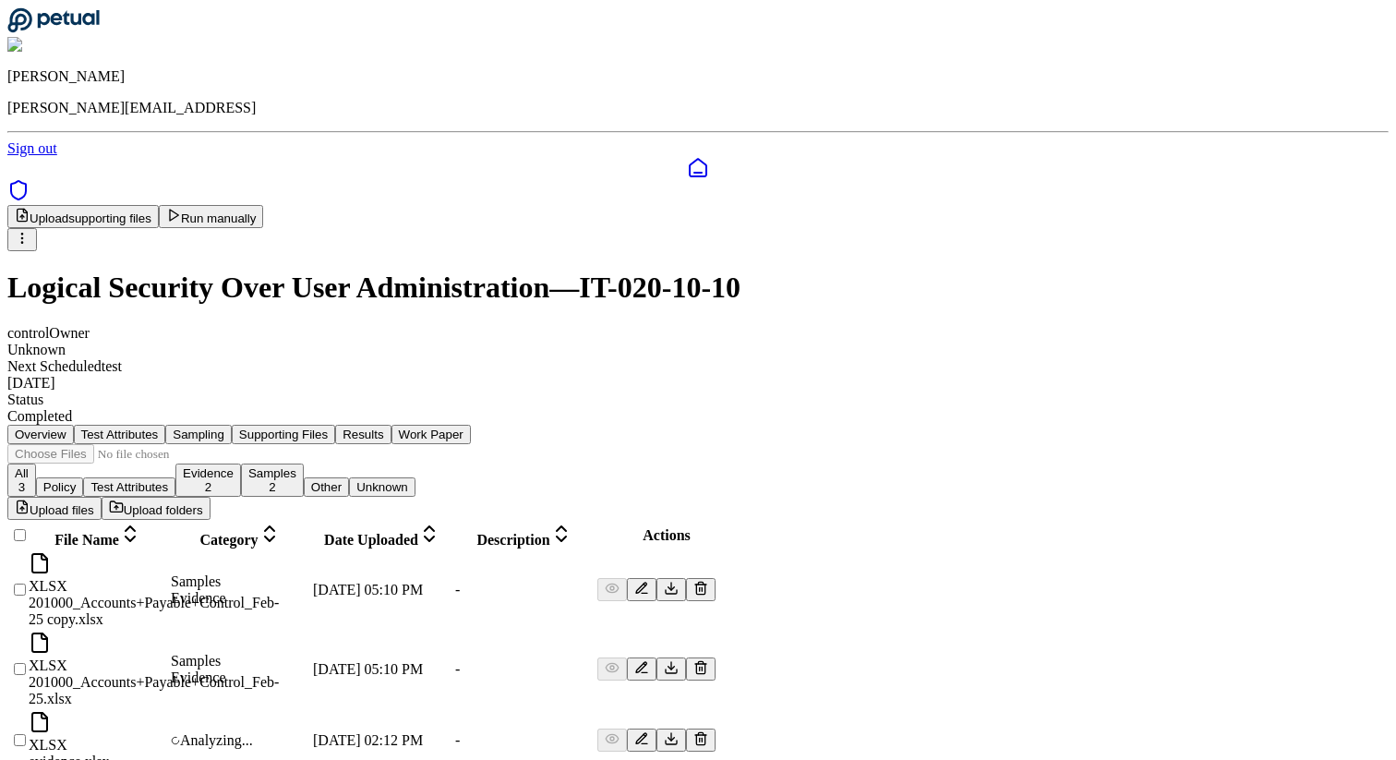
click at [26, 551] on td at bounding box center [17, 590] width 17 height 78
click at [25, 599] on div at bounding box center [17, 599] width 15 height 0
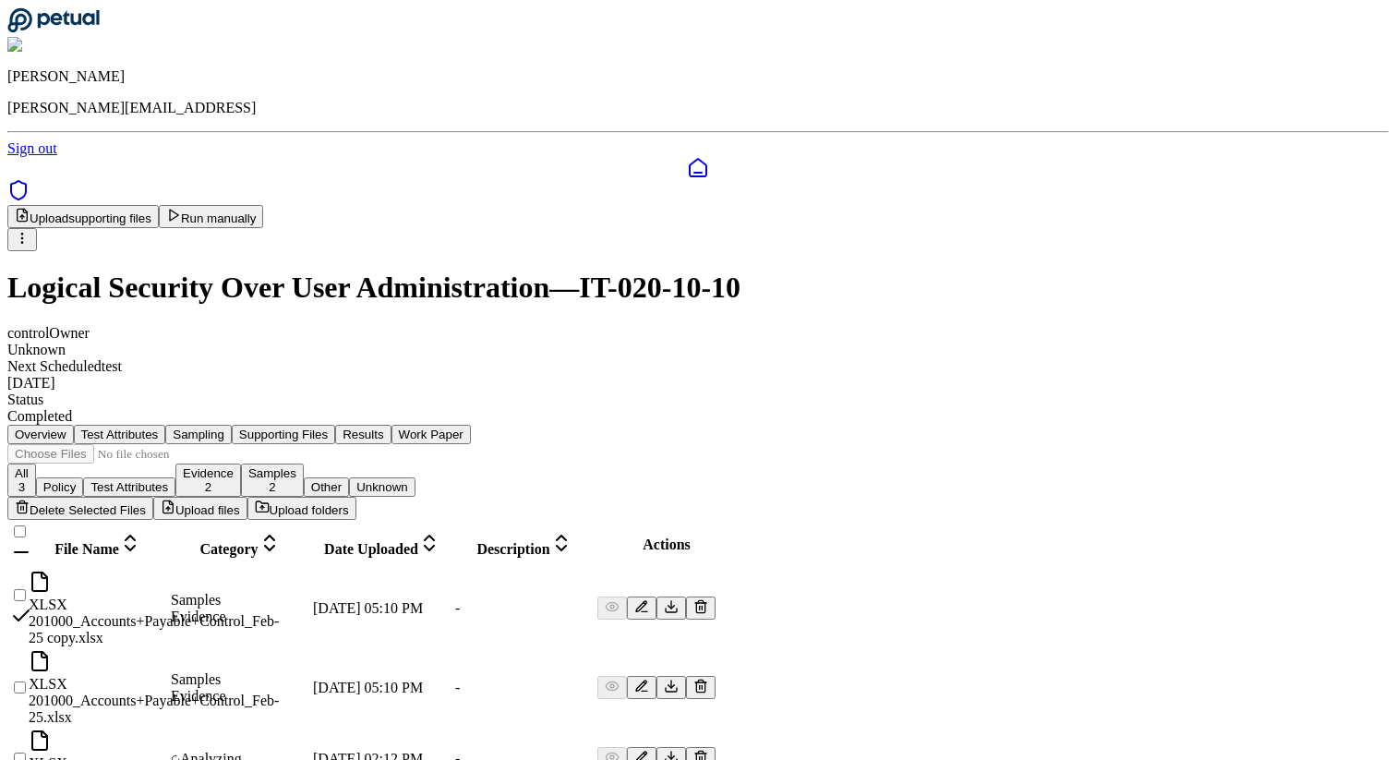
click at [26, 649] on td at bounding box center [17, 688] width 17 height 78
click at [25, 697] on div at bounding box center [17, 697] width 15 height 0
click at [153, 497] on button "Delete Selected Files" at bounding box center [80, 508] width 146 height 23
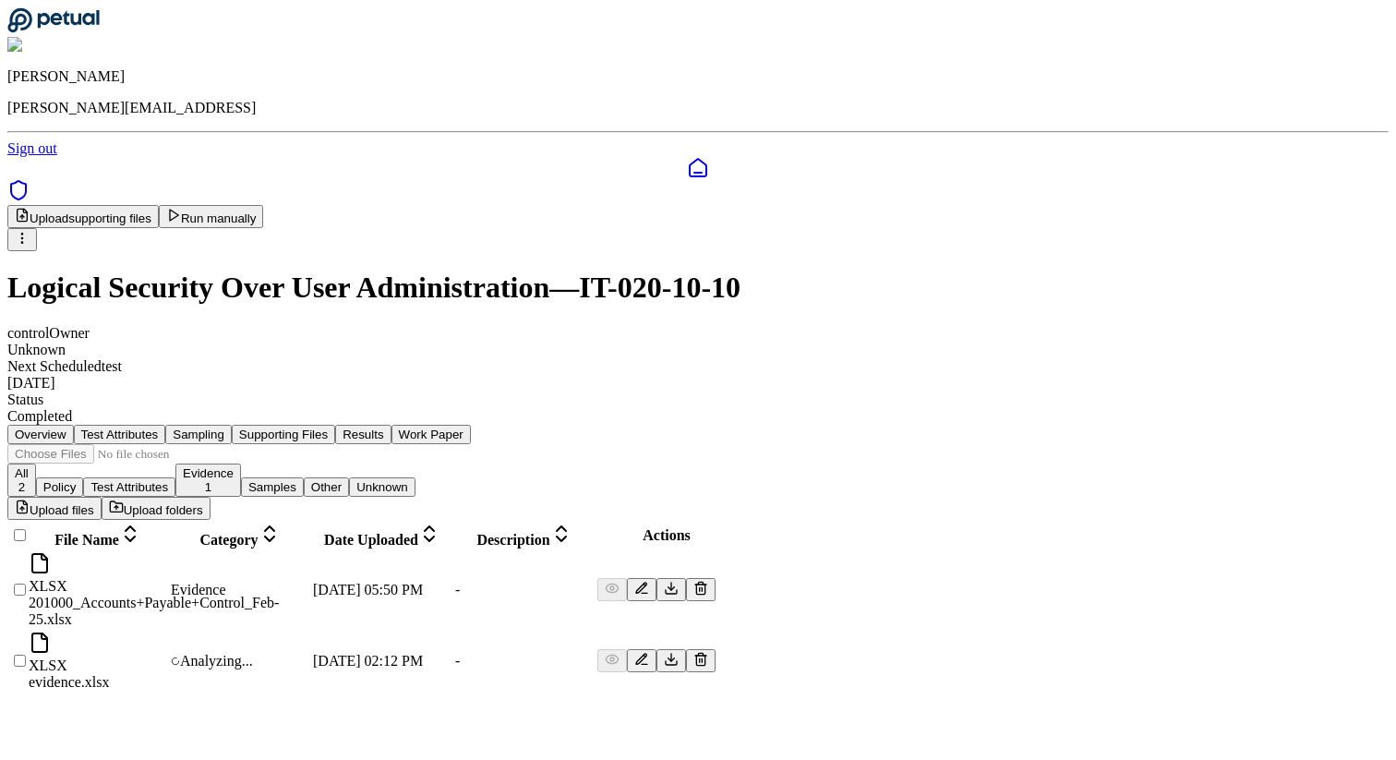
click at [102, 497] on button "Upload files" at bounding box center [54, 508] width 94 height 23
type input "**********"
click at [25, 599] on div at bounding box center [17, 599] width 15 height 0
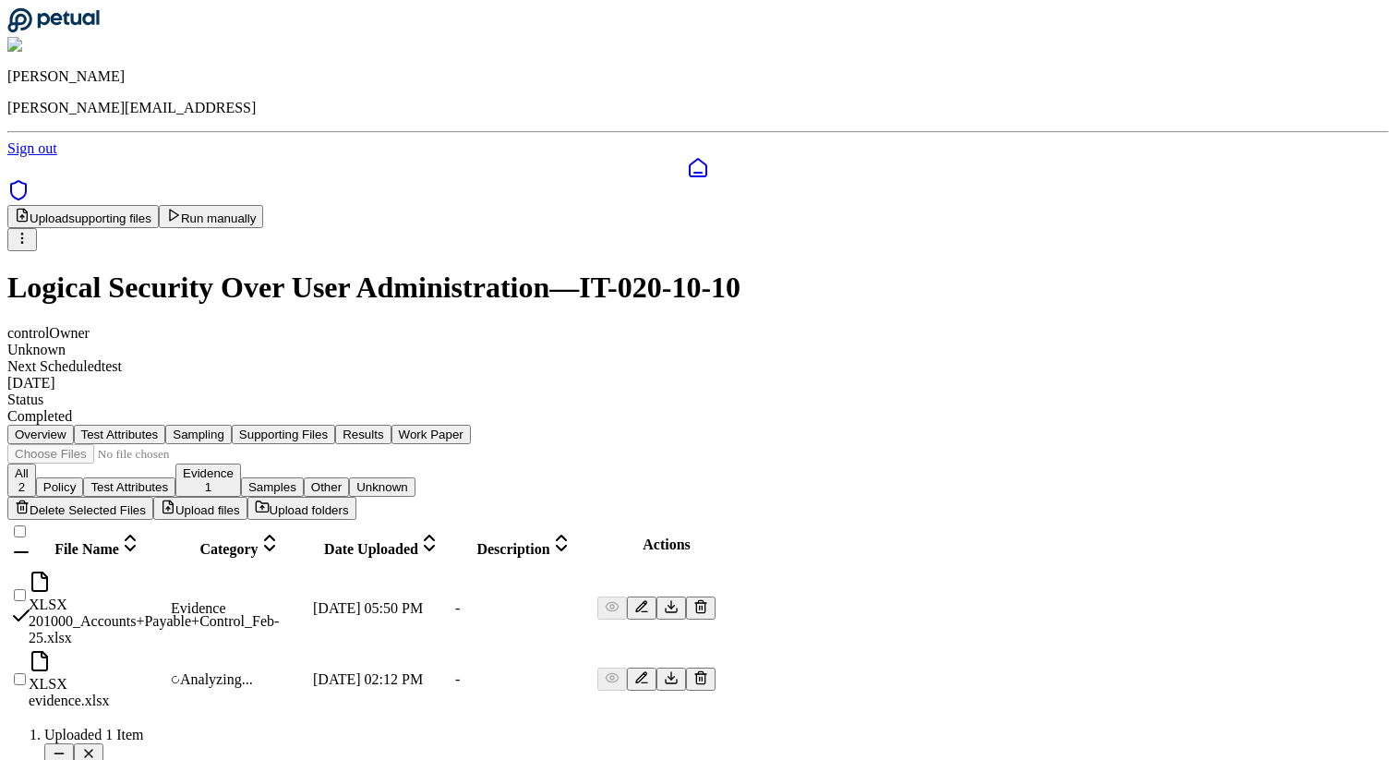
click at [153, 497] on button "Delete Selected Files" at bounding box center [80, 508] width 146 height 23
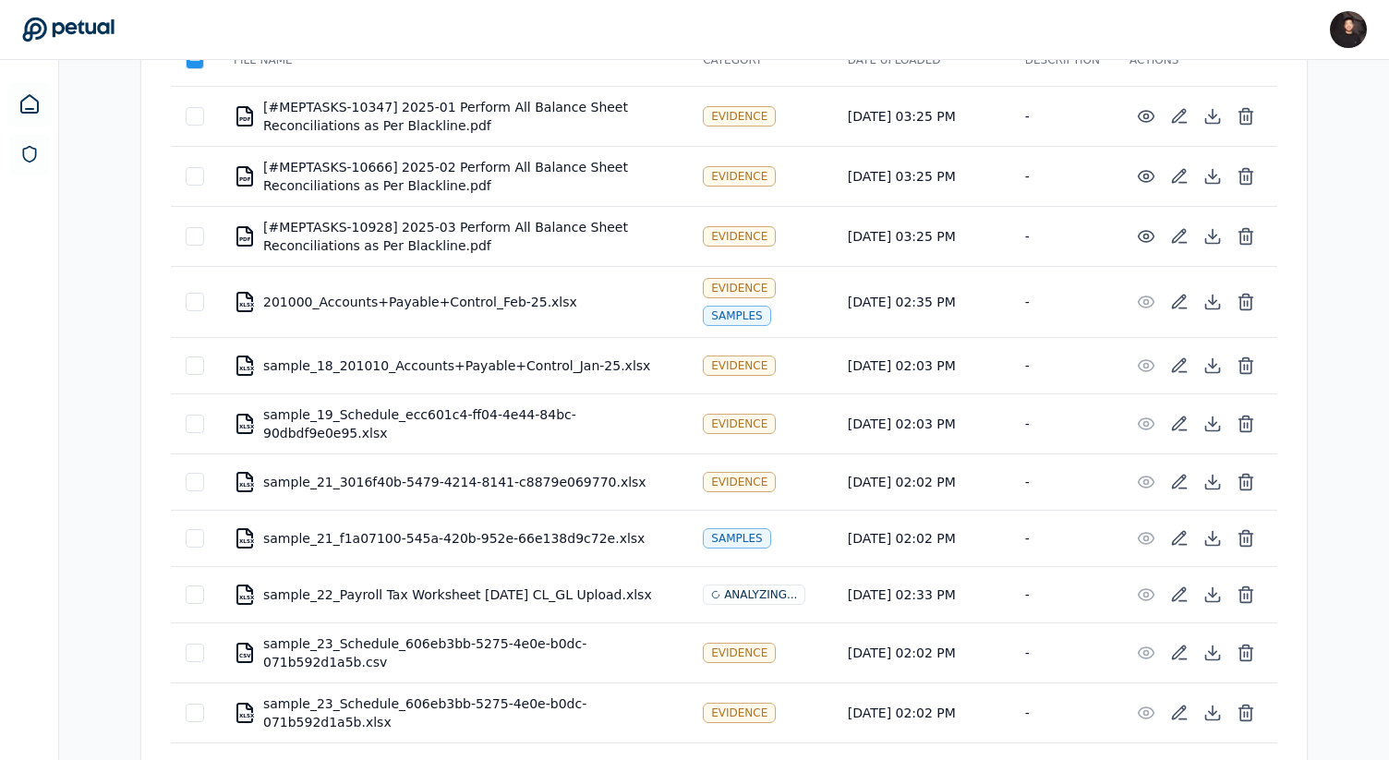
scroll to position [130, 0]
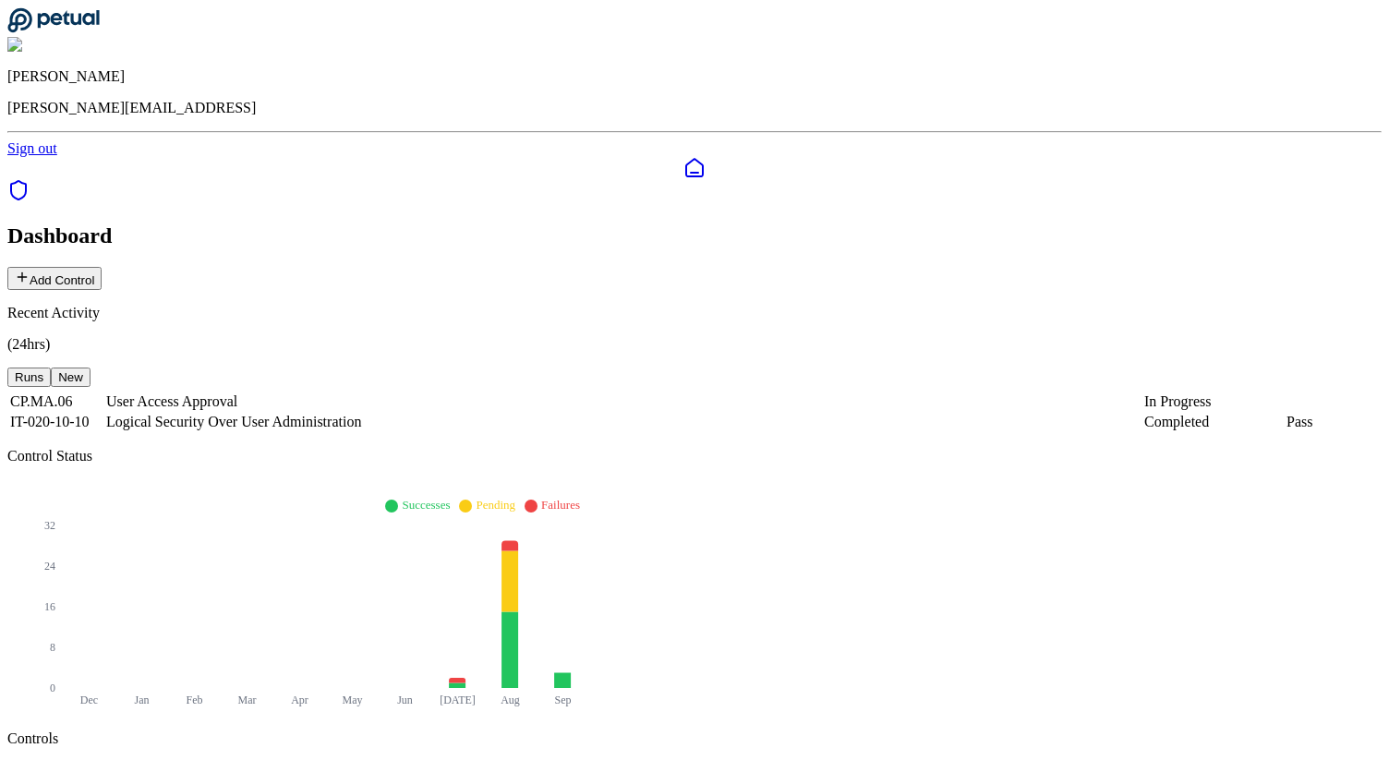
click at [361, 413] on td "Logical Security Over User Administration" at bounding box center [623, 422] width 1036 height 18
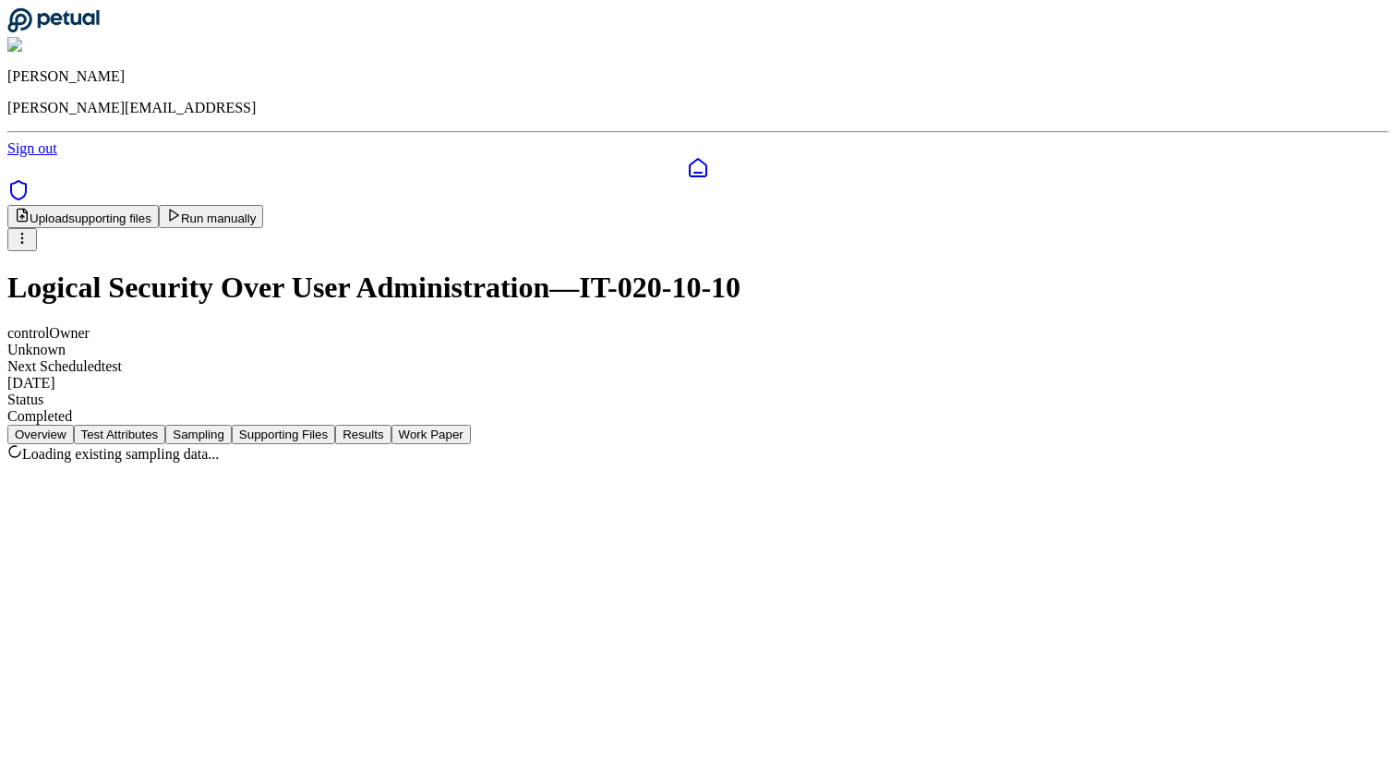
click at [232, 425] on button "Sampling" at bounding box center [198, 434] width 66 height 19
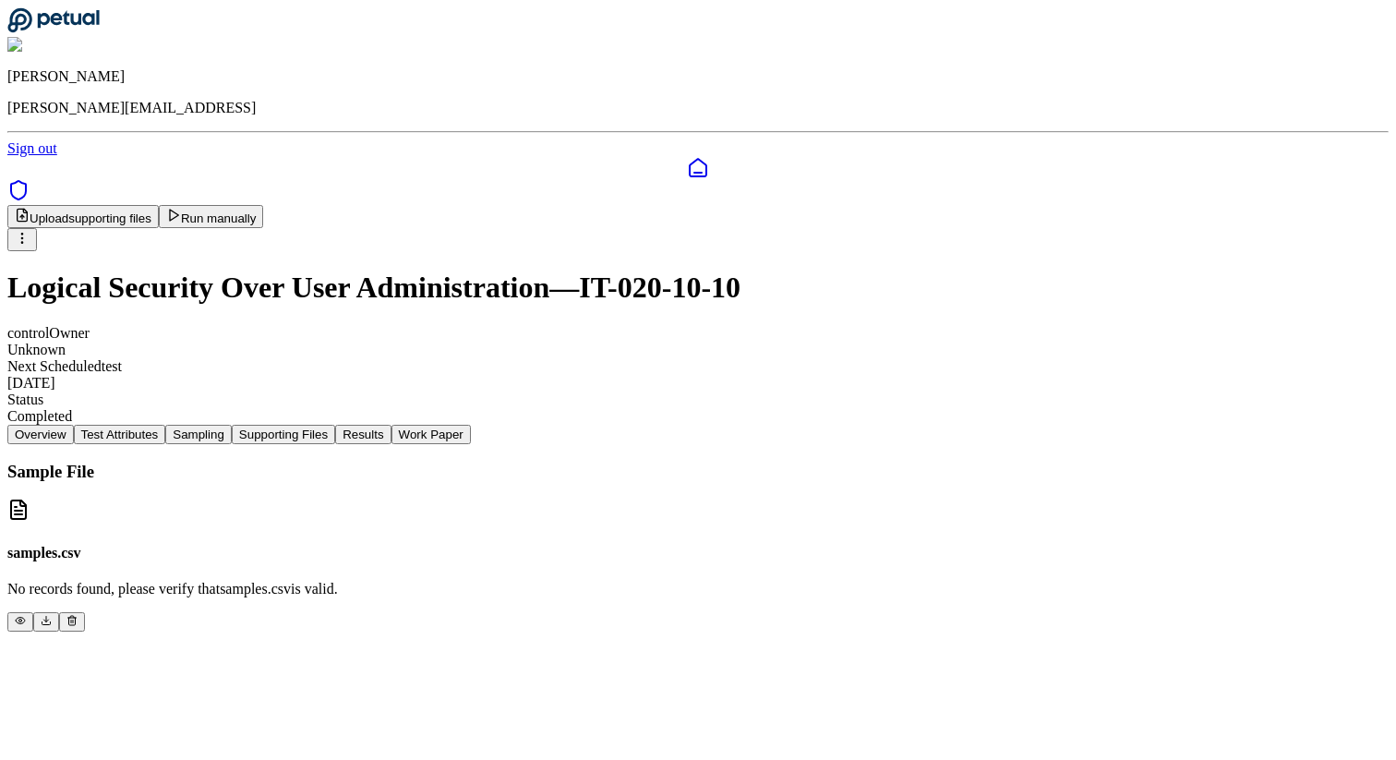
click at [335, 425] on button "Supporting Files" at bounding box center [283, 434] width 103 height 19
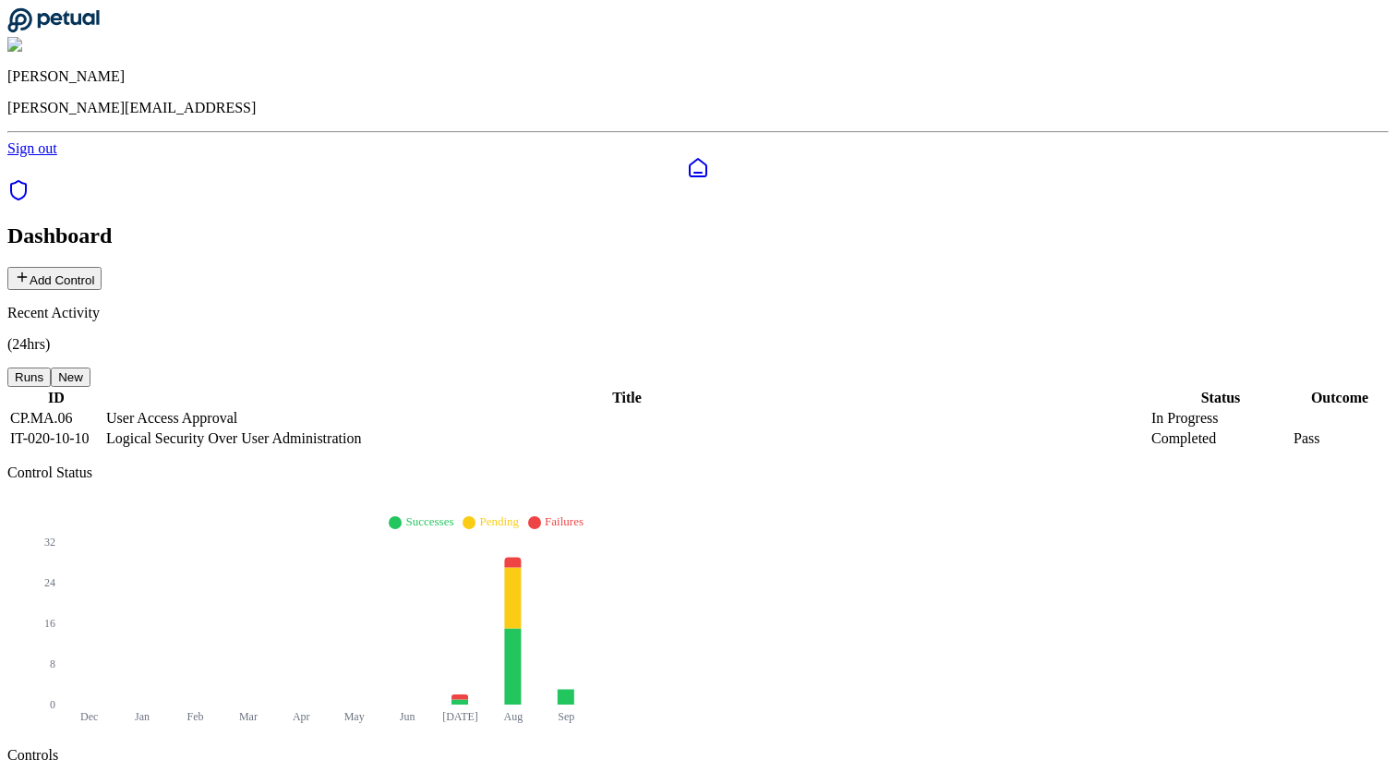
type input "*****"
